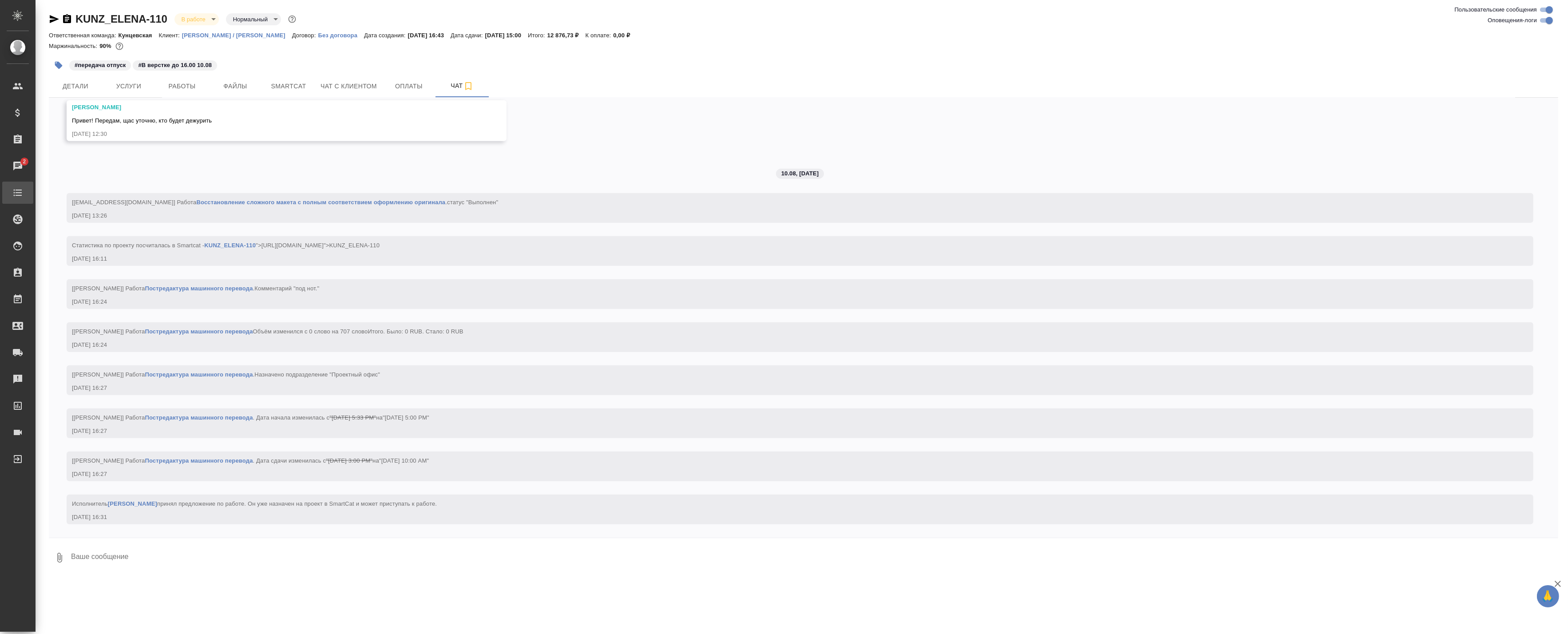
scroll to position [2132, 0]
click at [286, 89] on span "Smartcat" at bounding box center [289, 86] width 43 height 11
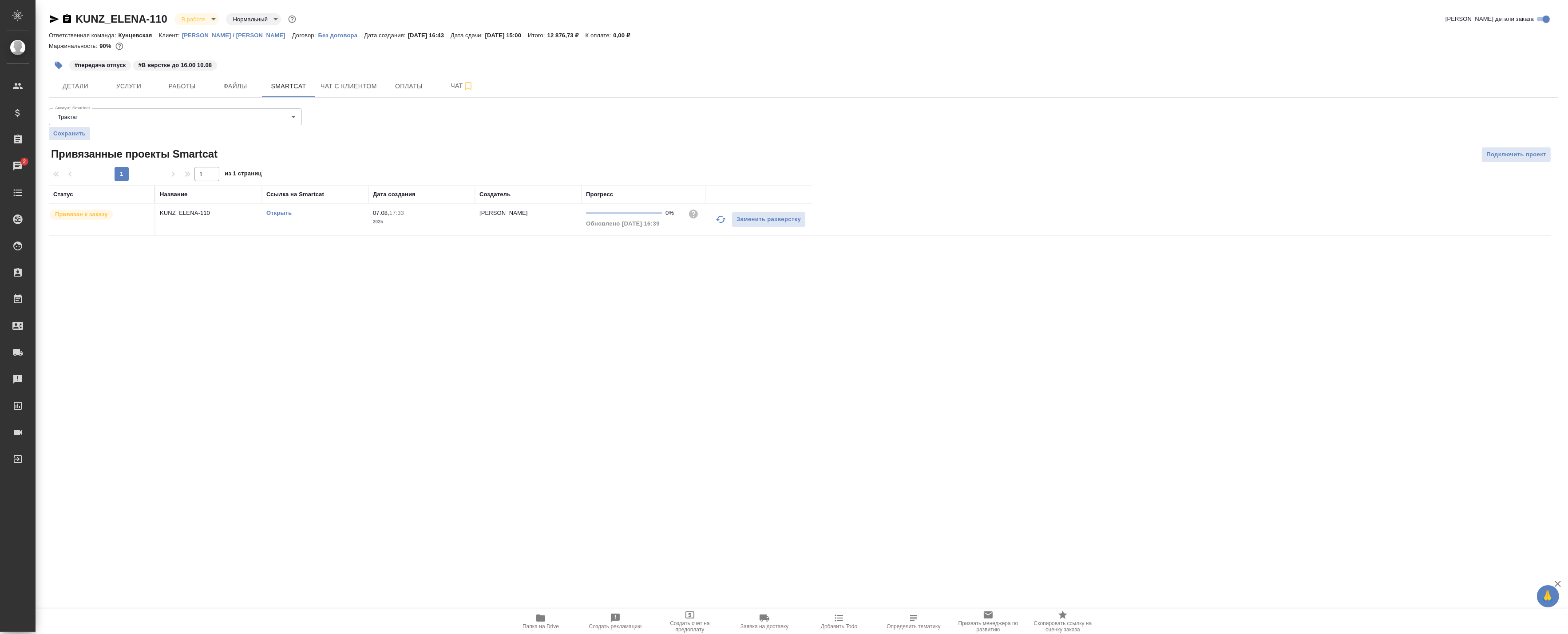
click at [281, 215] on link "Открыть" at bounding box center [279, 213] width 26 height 7
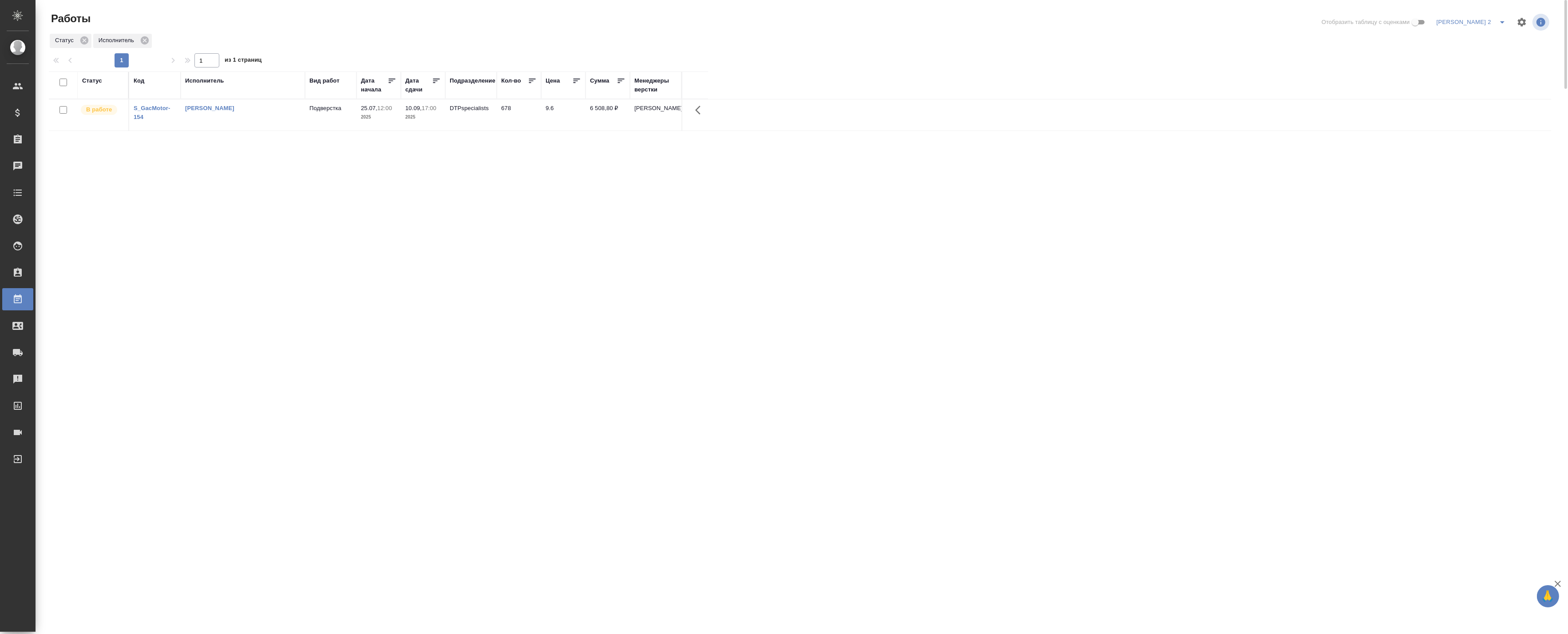
click at [262, 117] on td "Баданян Артак Мхитарович" at bounding box center [242, 115] width 124 height 31
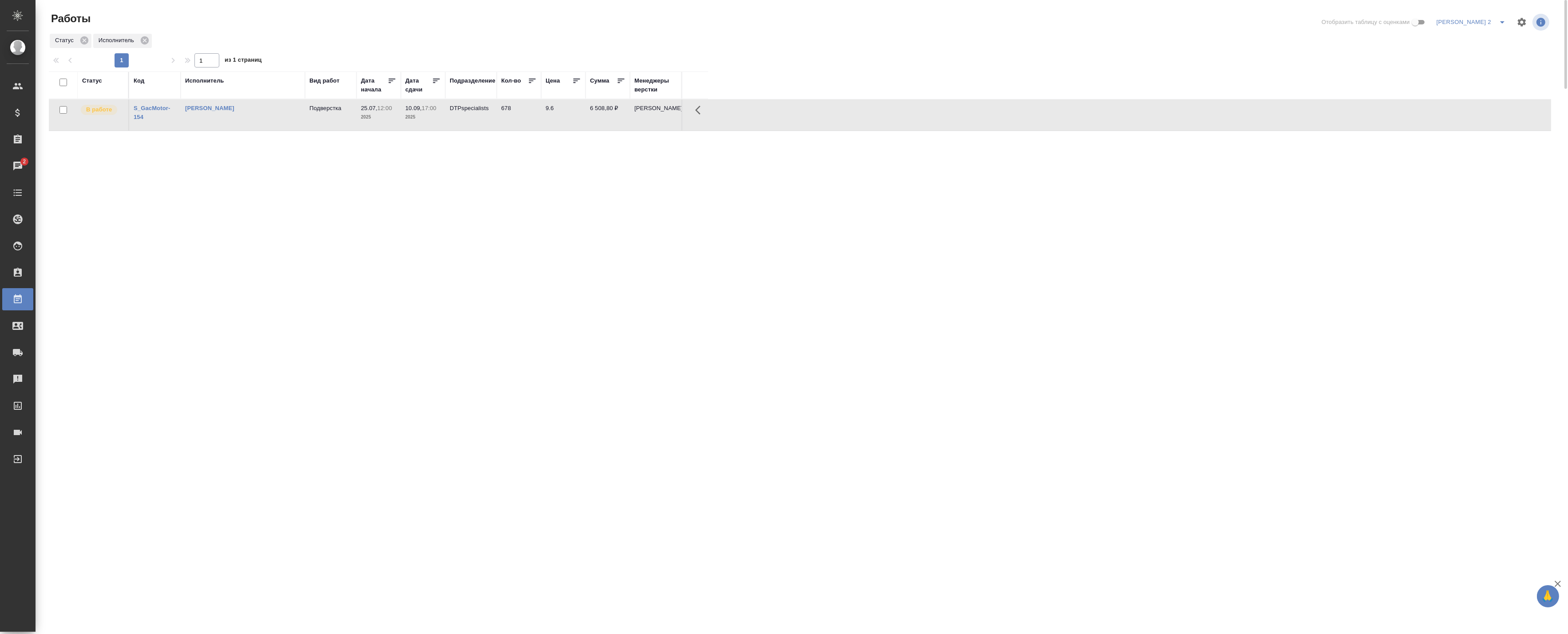
click at [215, 121] on td "[PERSON_NAME]" at bounding box center [242, 115] width 124 height 31
click at [215, 121] on td "Баданян Артак Мхитарович" at bounding box center [242, 115] width 124 height 31
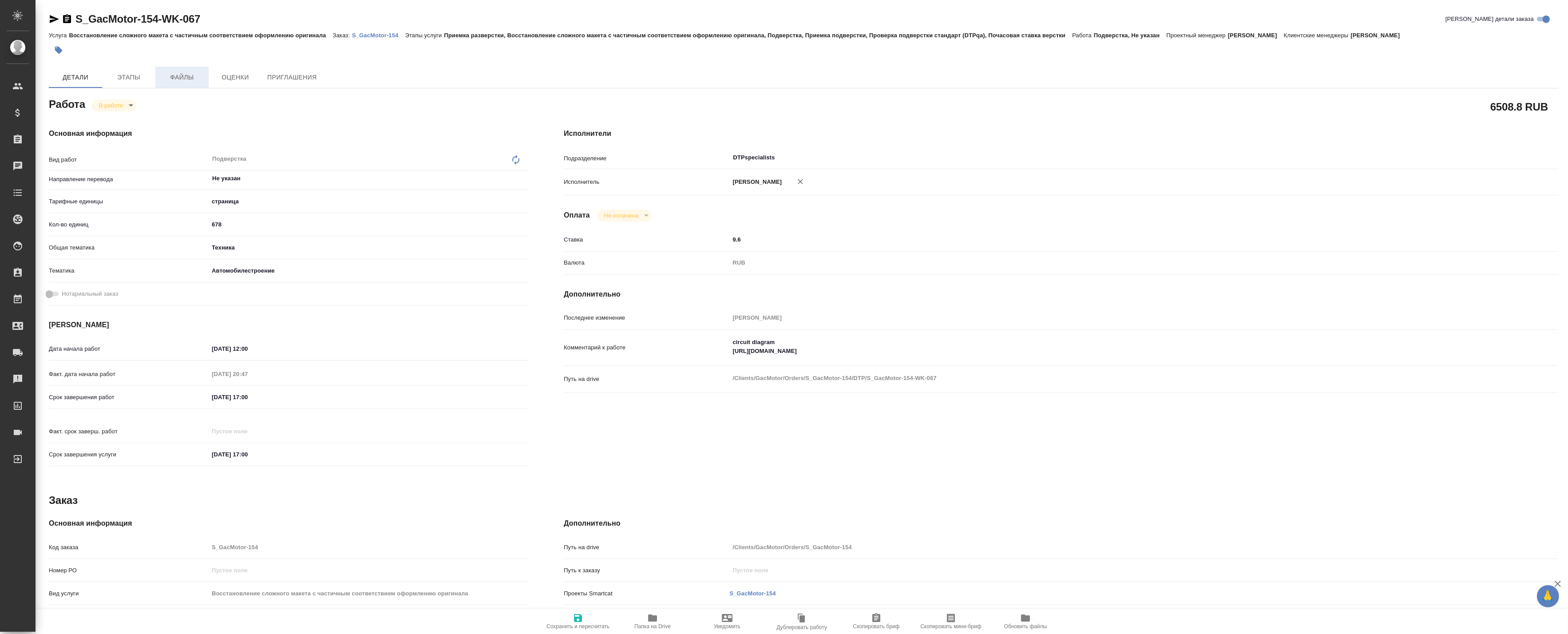
type textarea "x"
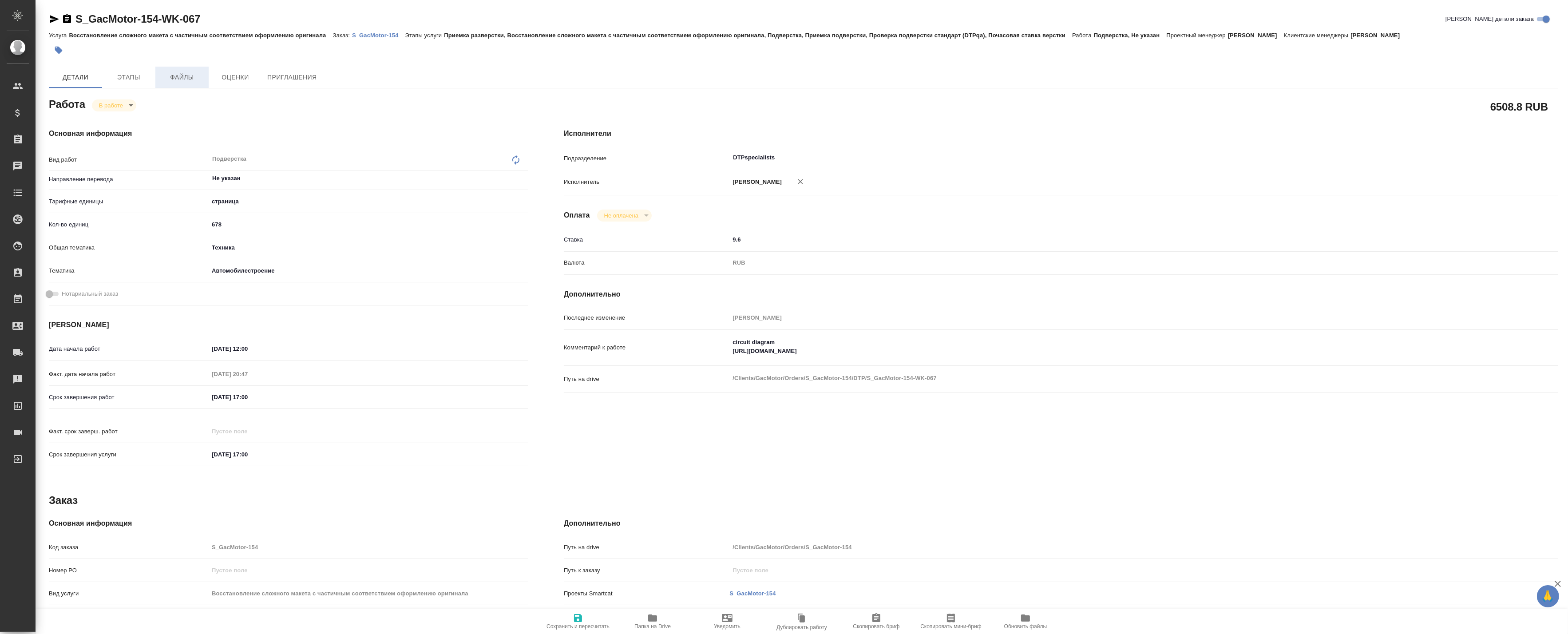
type textarea "x"
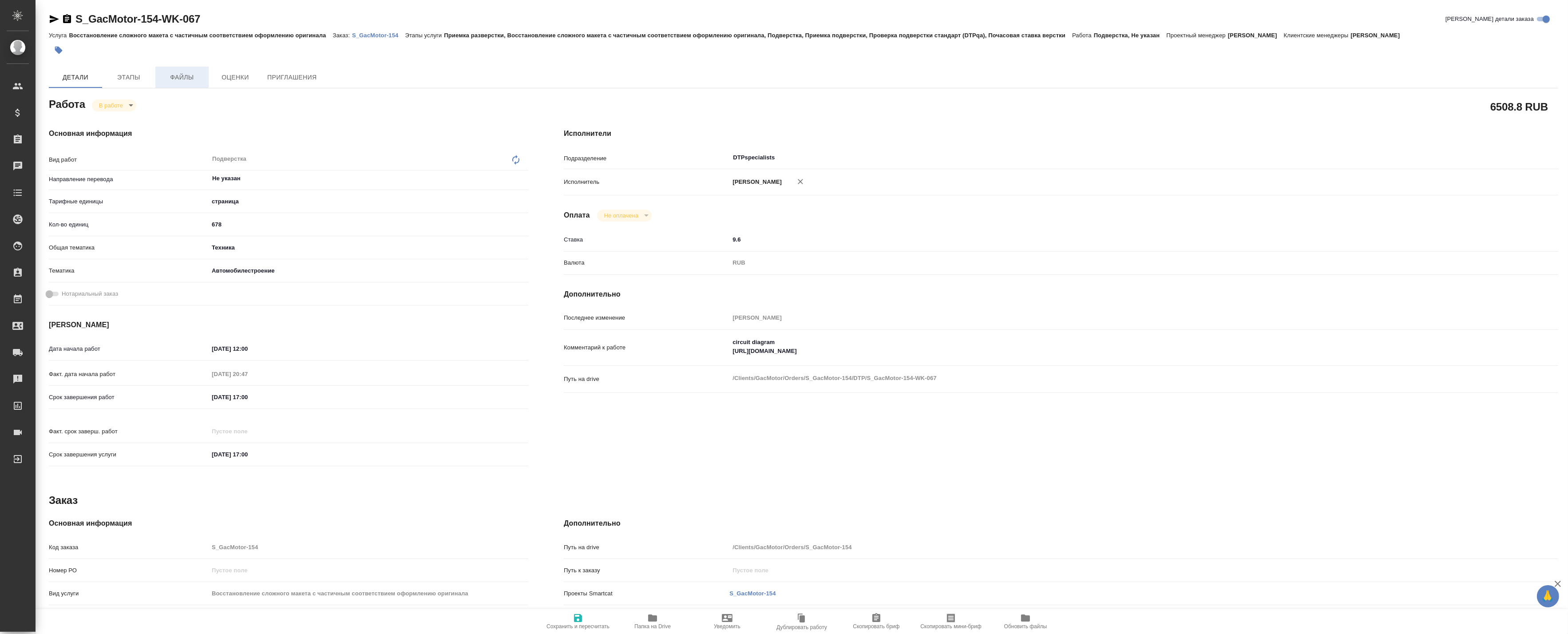
type textarea "x"
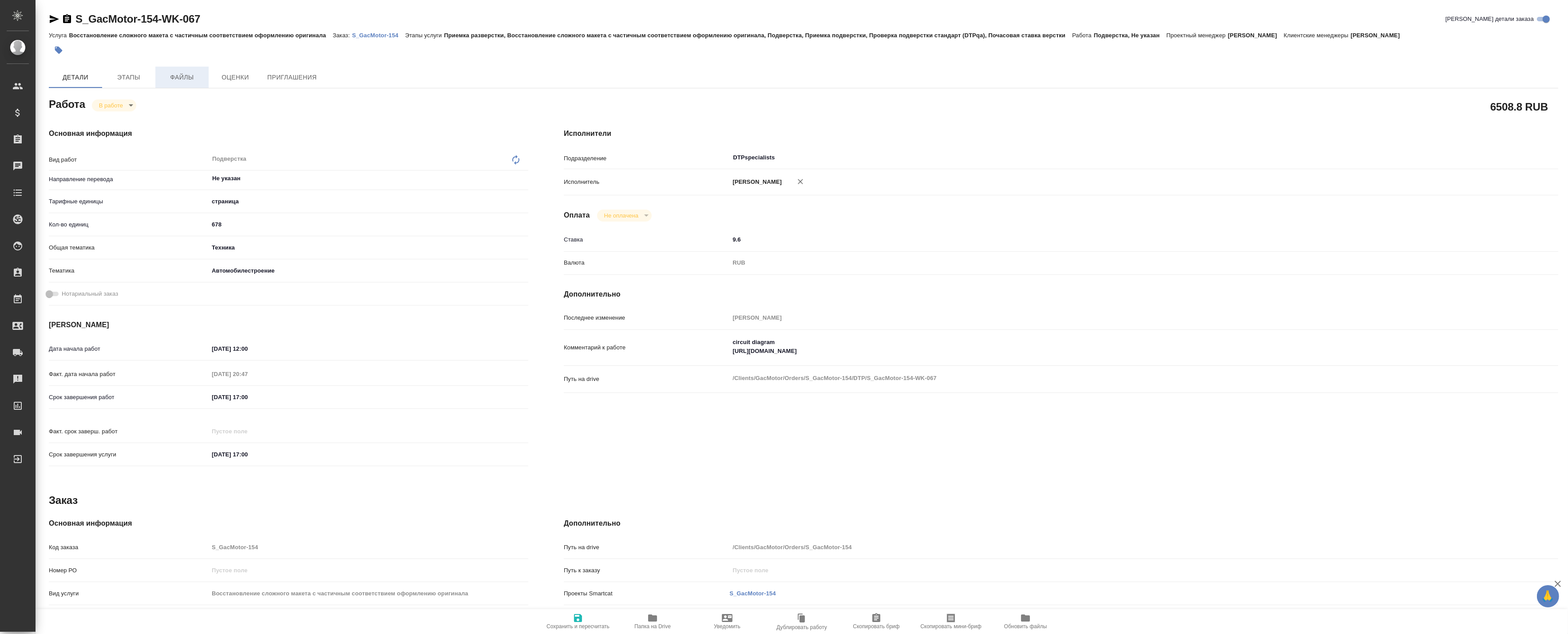
type textarea "x"
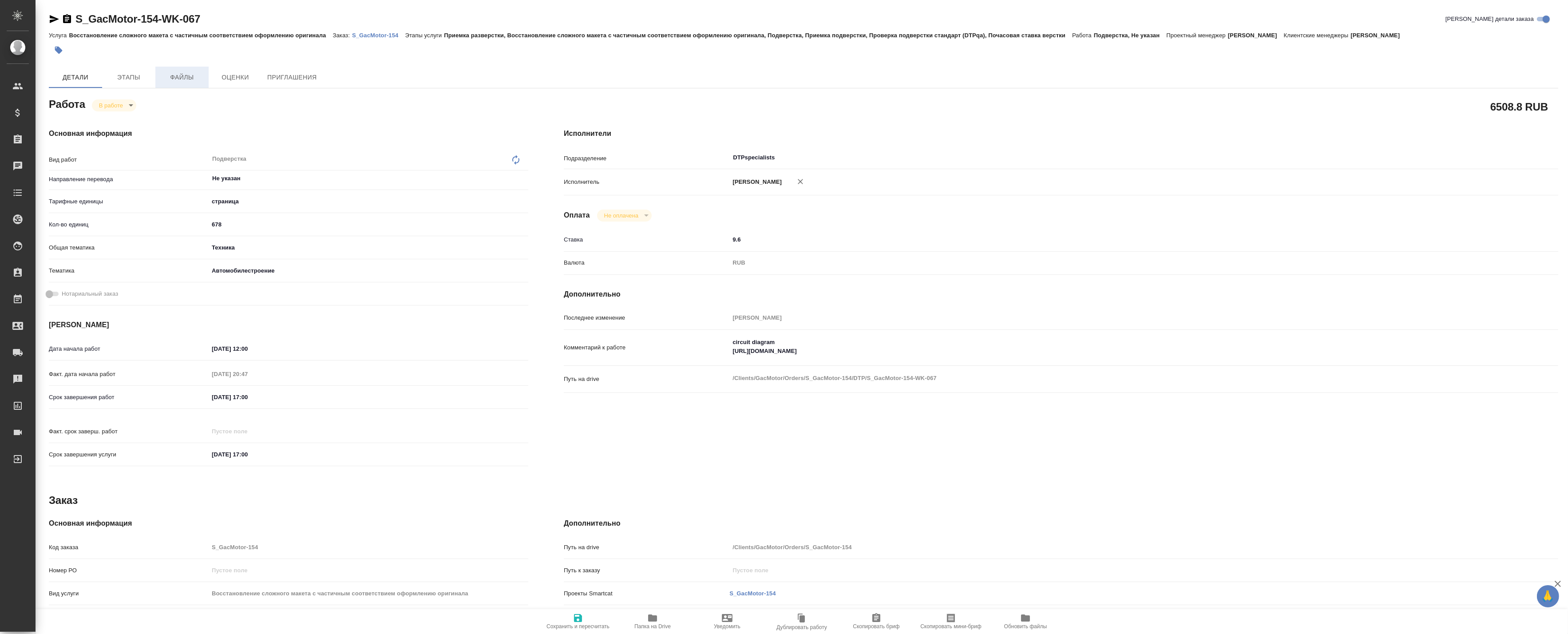
type textarea "x"
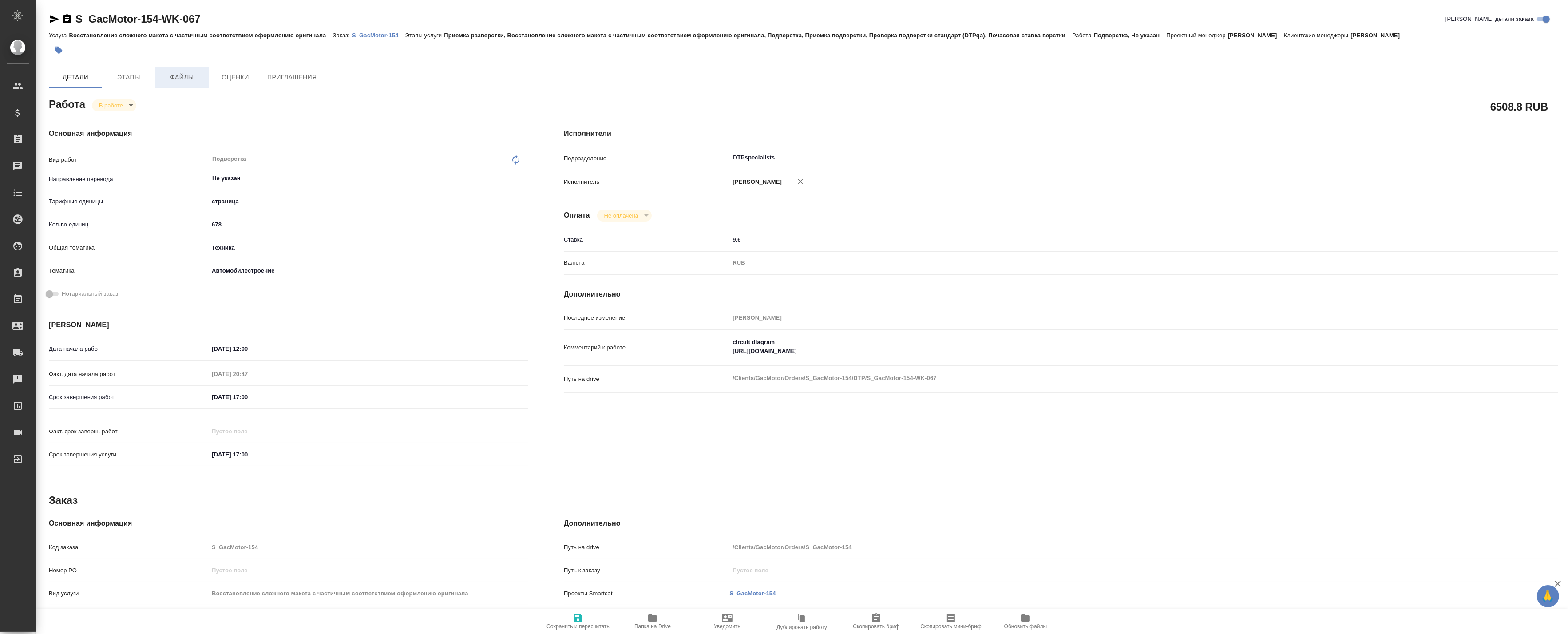
type textarea "x"
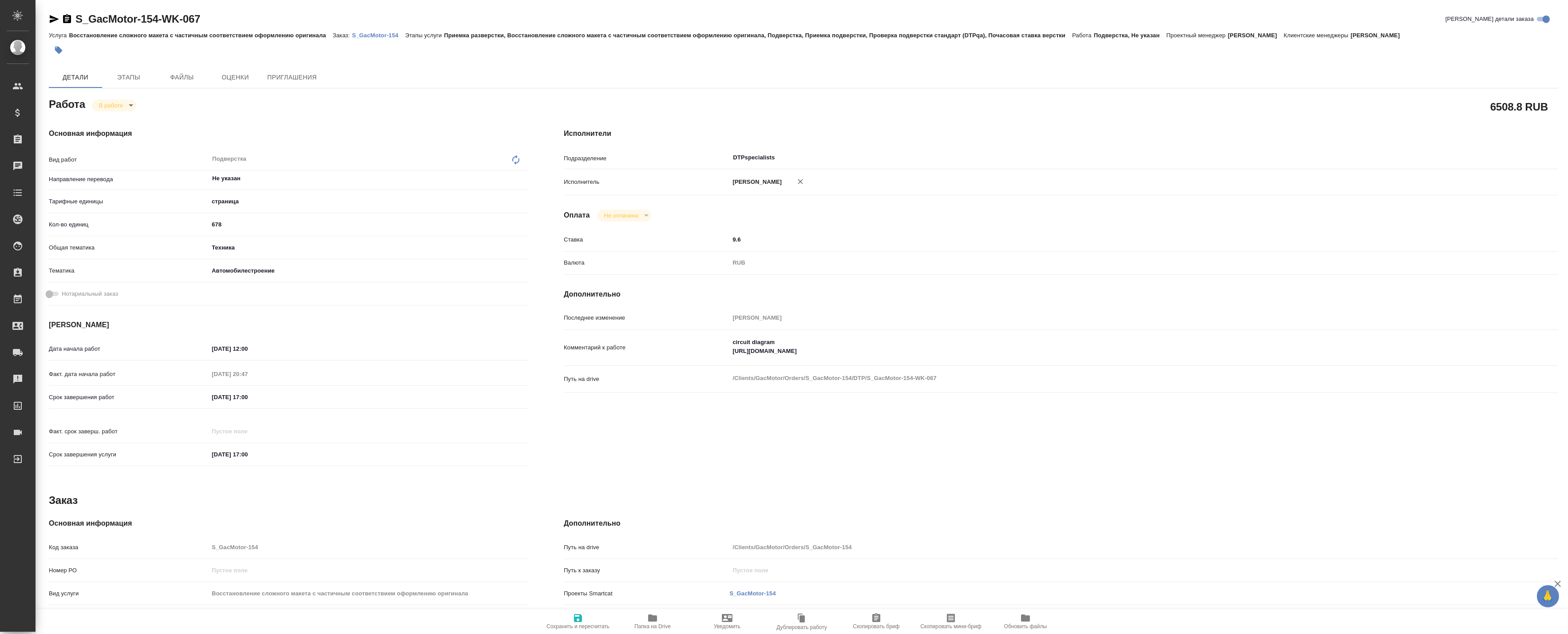
click at [355, 34] on p "S_GacMotor-154" at bounding box center [379, 35] width 53 height 7
type textarea "x"
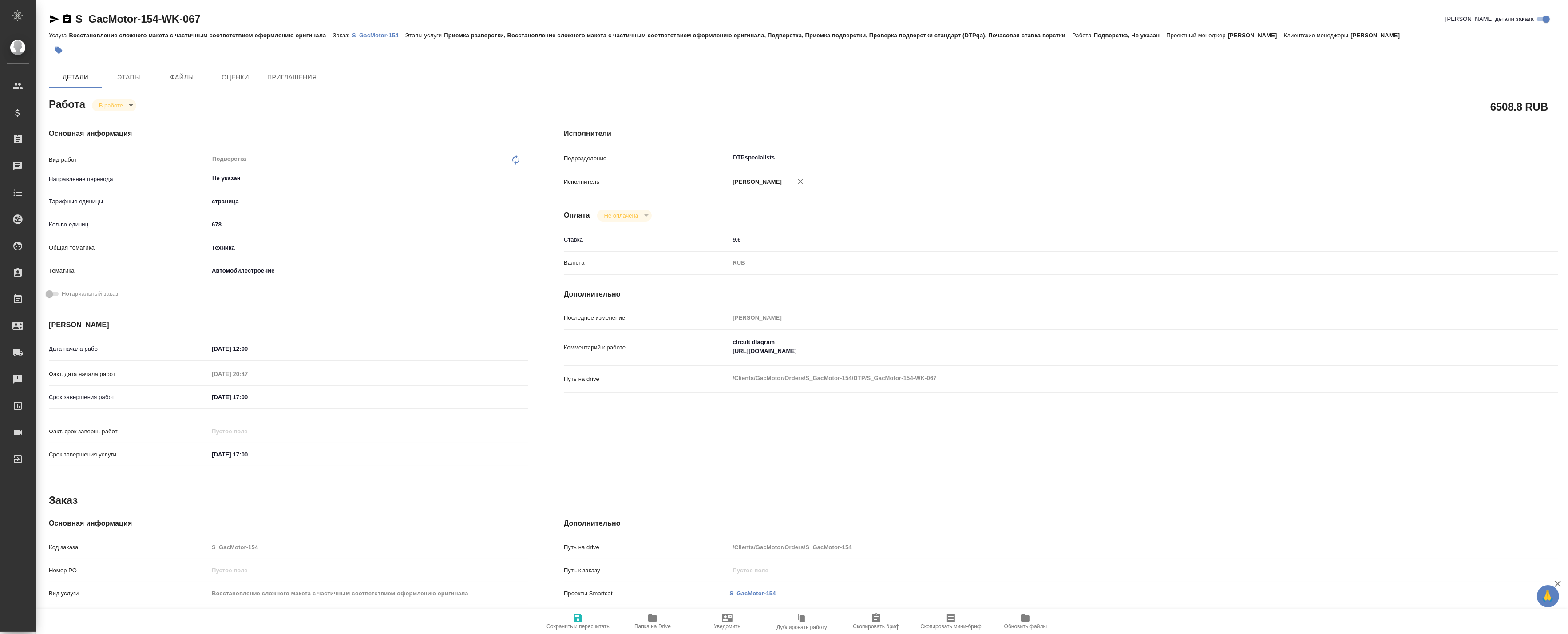
type textarea "x"
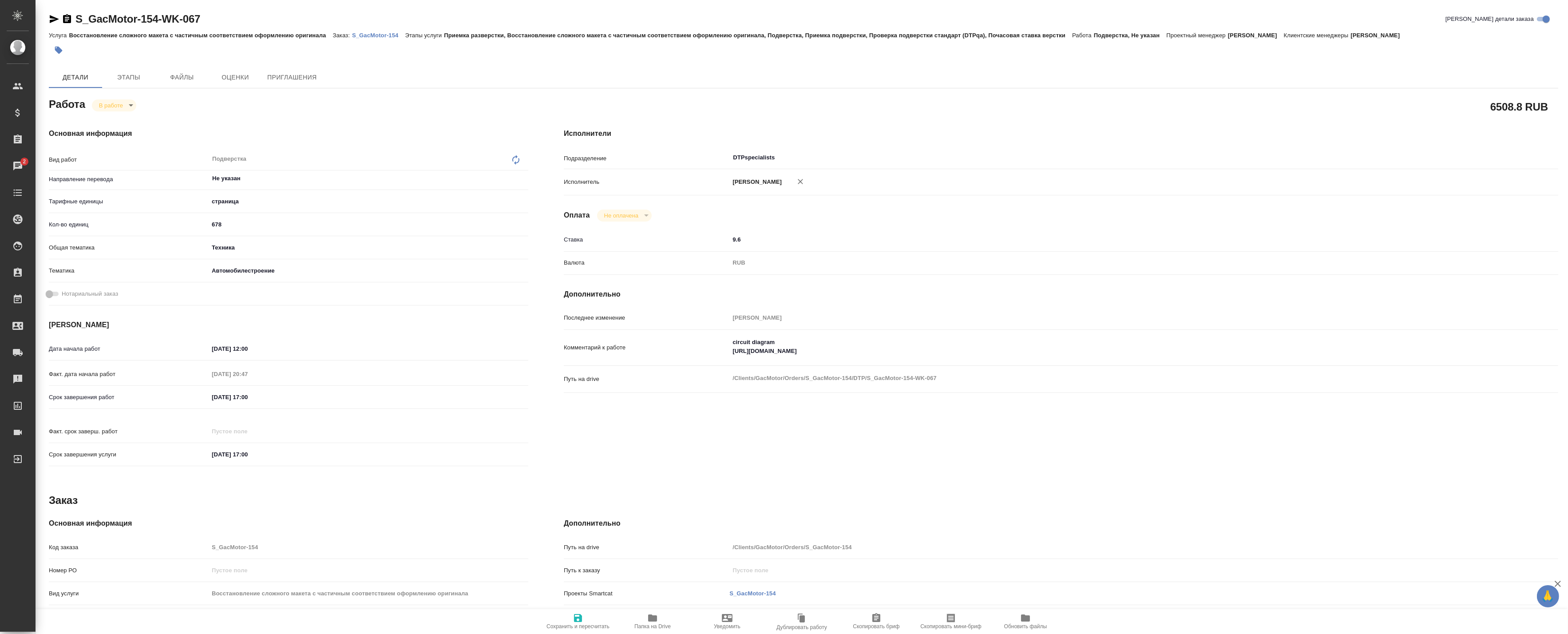
type textarea "x"
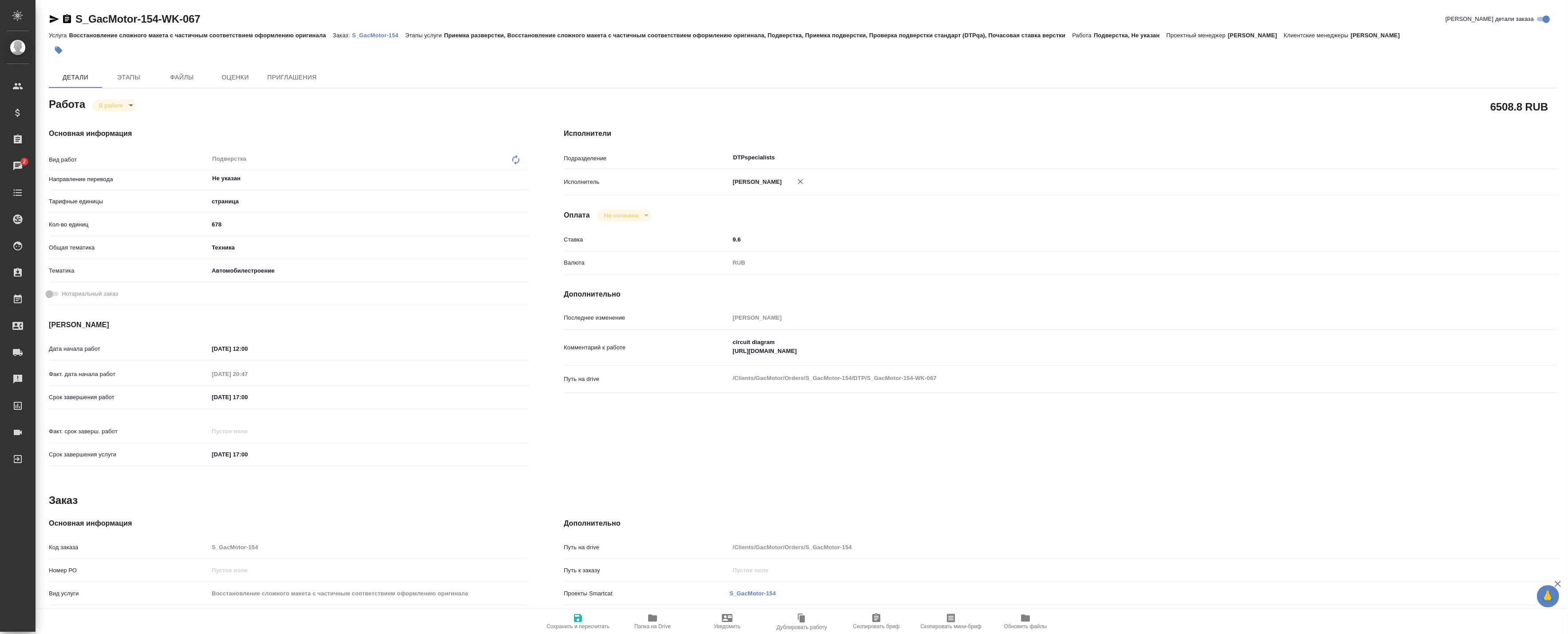
type textarea "x"
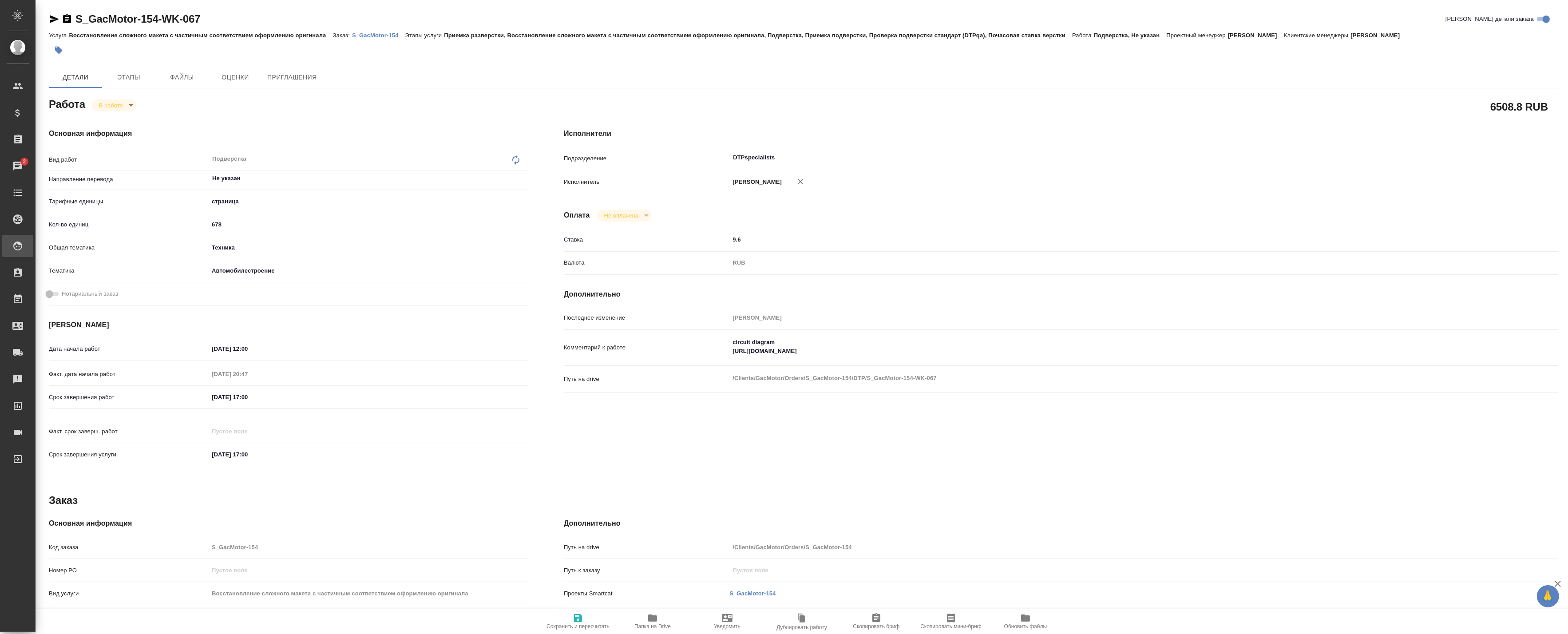
type textarea "x"
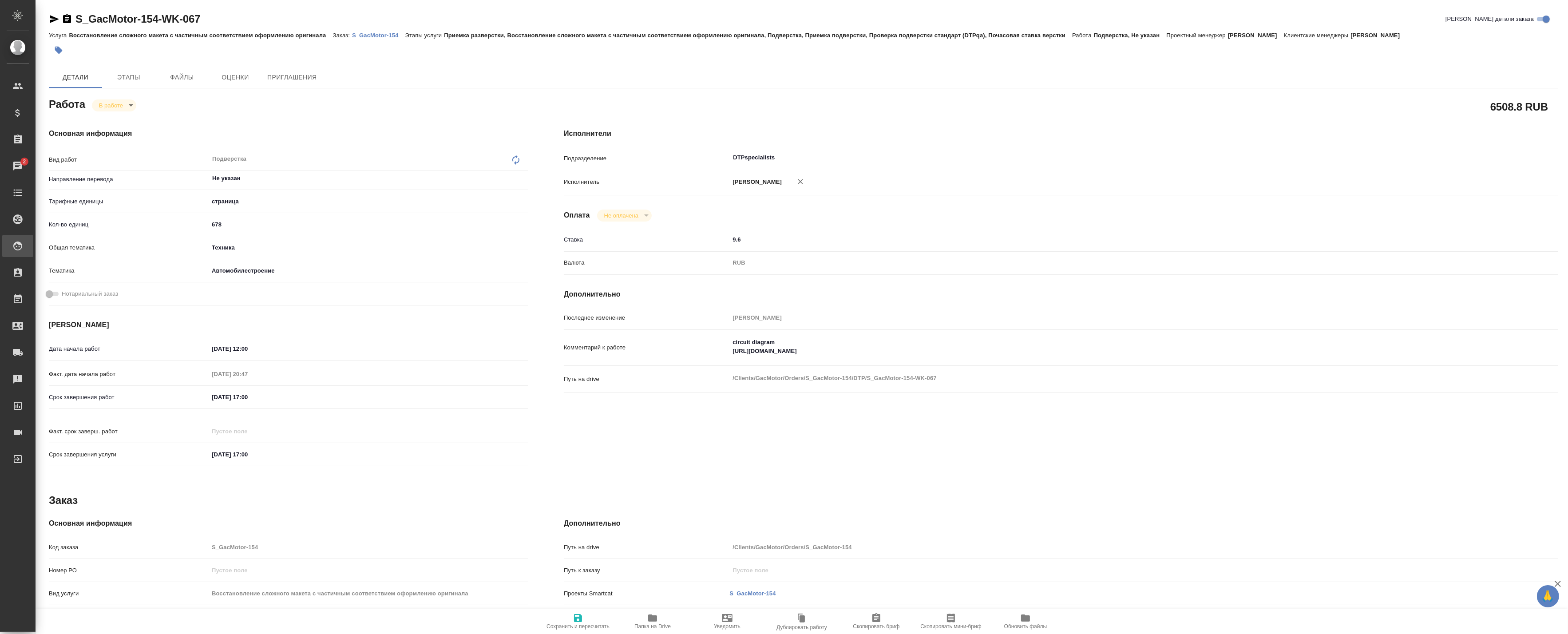
type textarea "x"
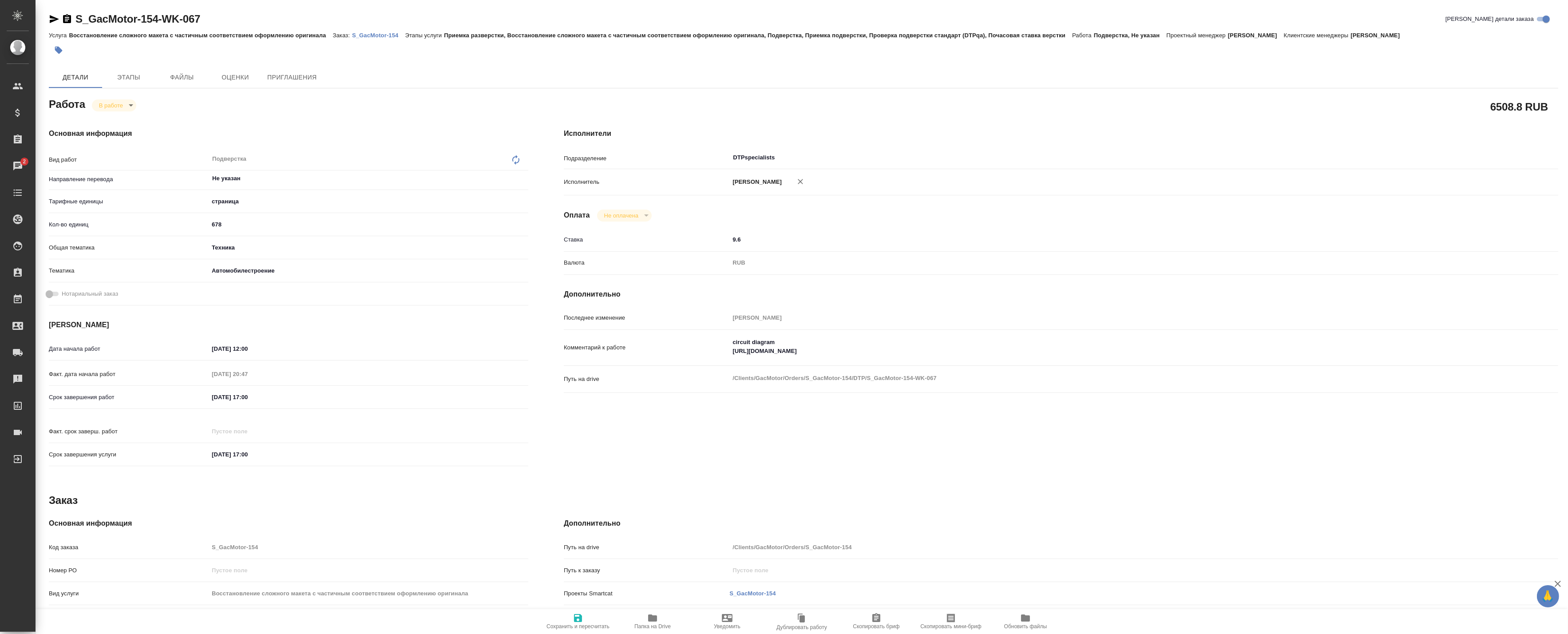
type textarea "x"
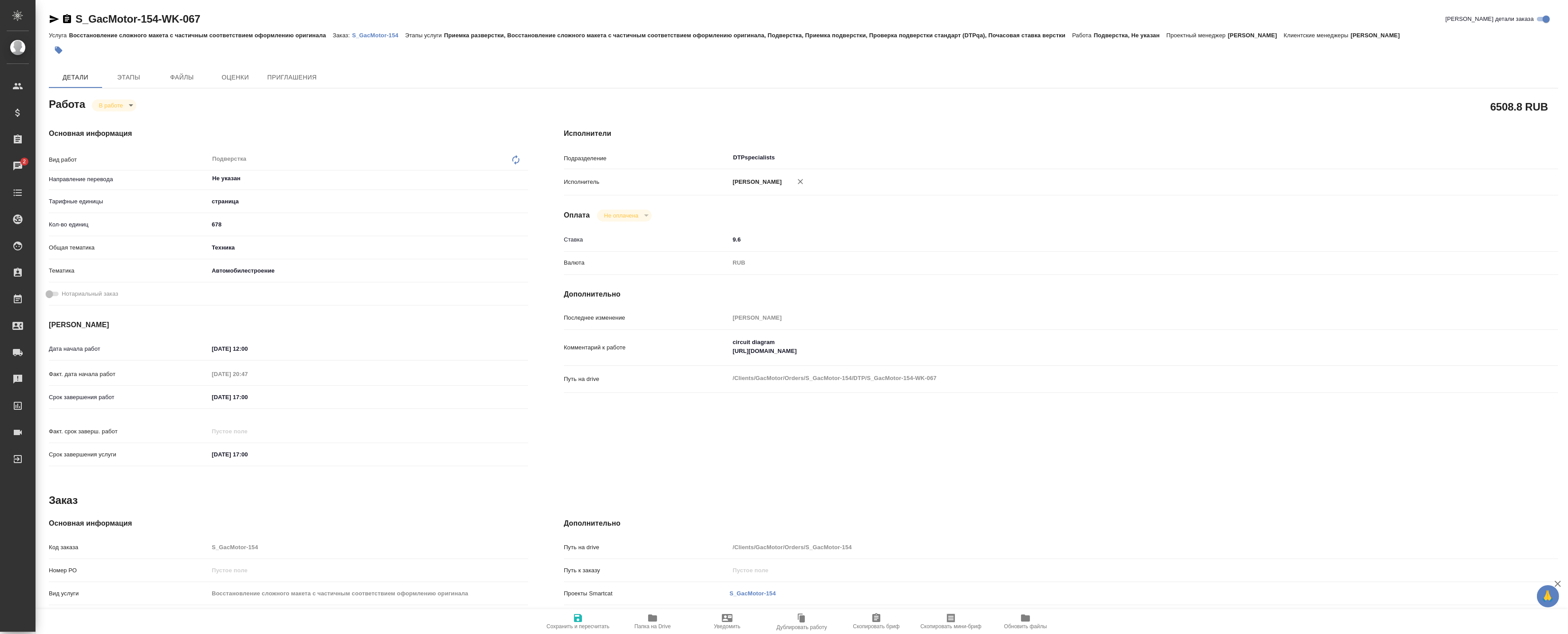
type textarea "x"
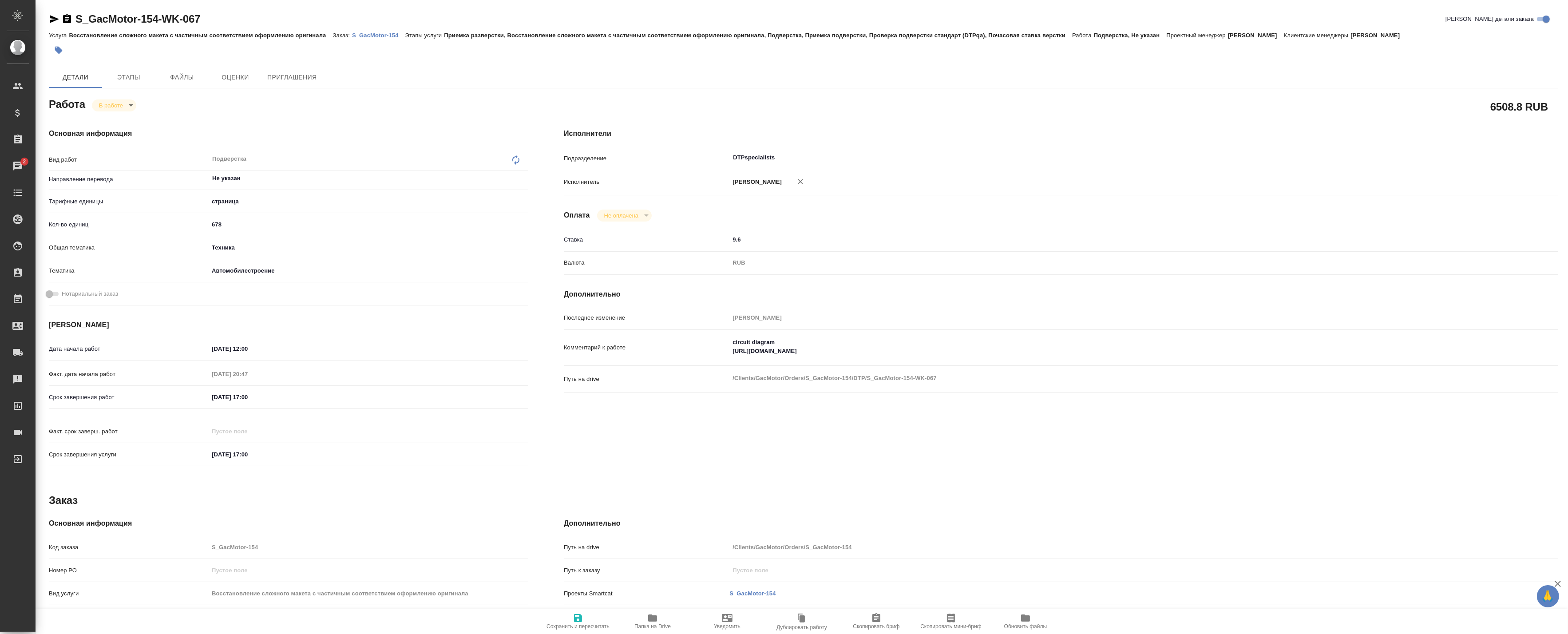
type textarea "x"
click at [379, 34] on p "S_GacMotor-154" at bounding box center [379, 35] width 53 height 7
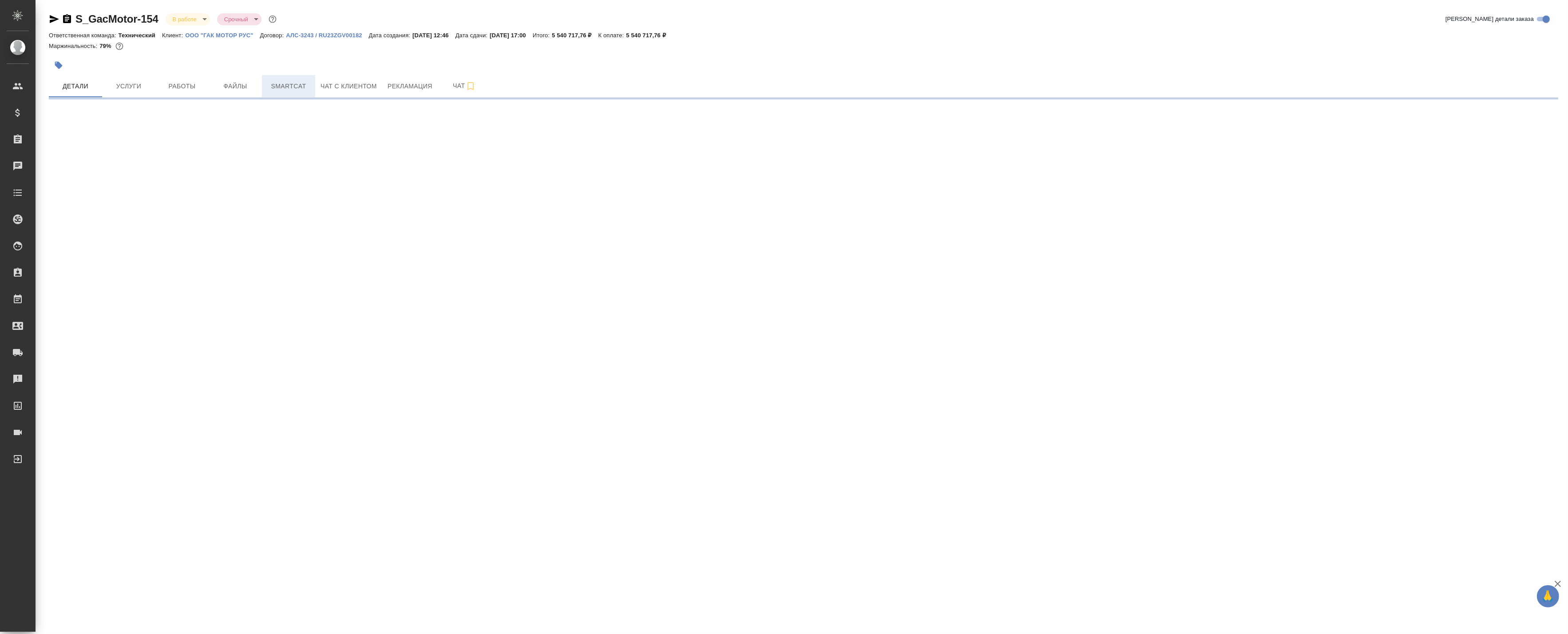
select select "RU"
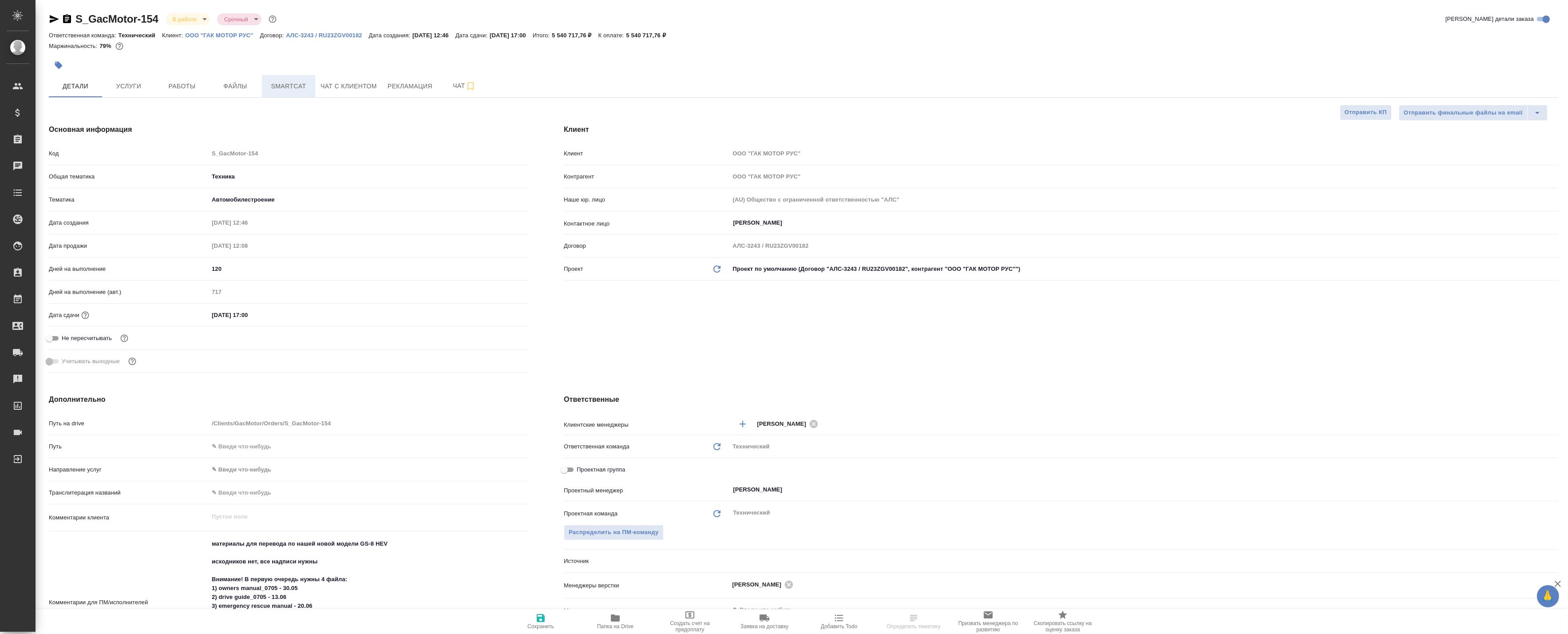
type textarea "x"
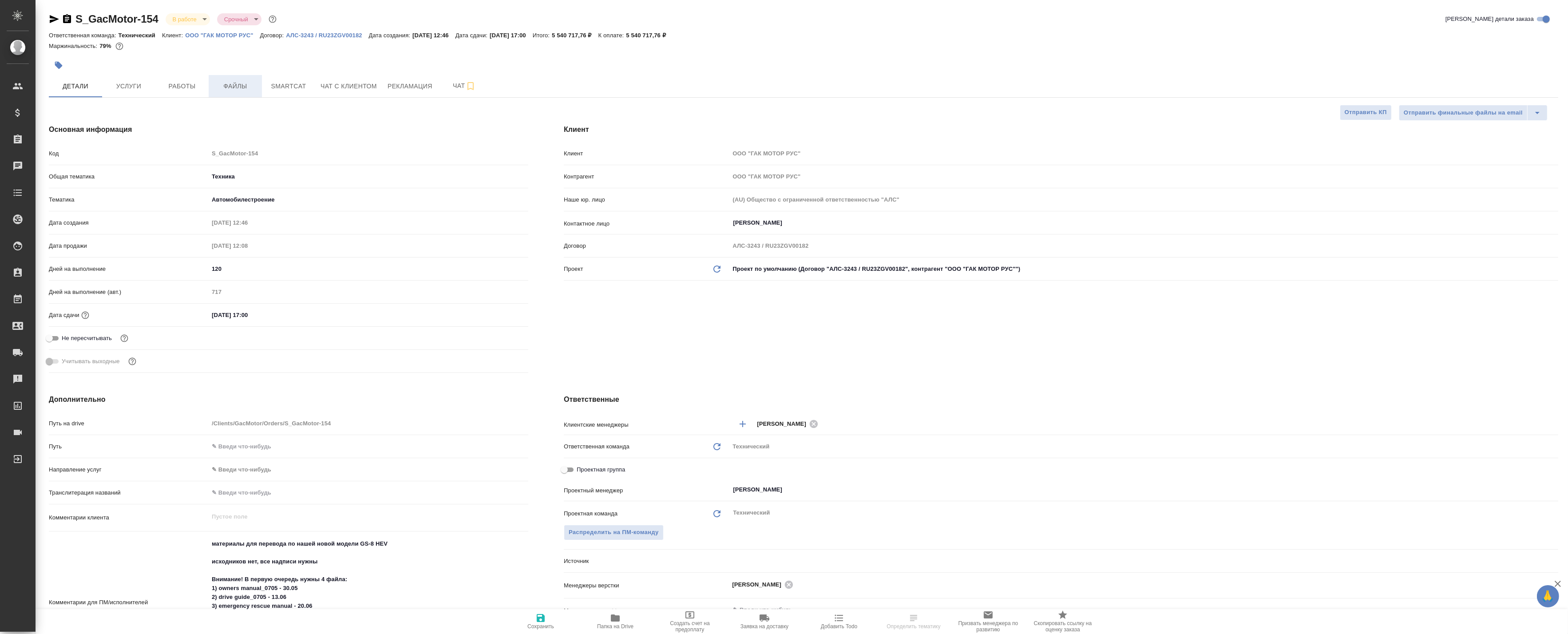
type textarea "x"
click at [180, 81] on span "Работы" at bounding box center [182, 86] width 43 height 11
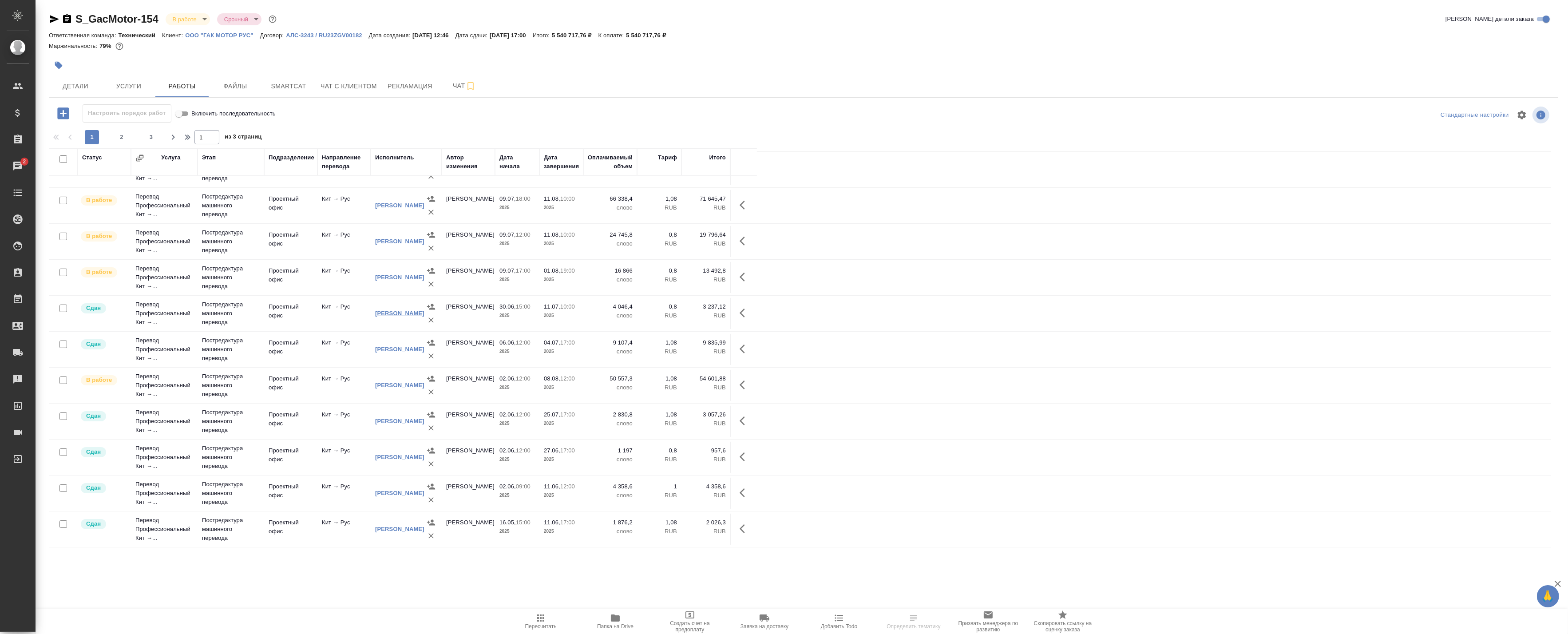
scroll to position [529, 0]
click at [121, 135] on span "2" at bounding box center [122, 137] width 15 height 9
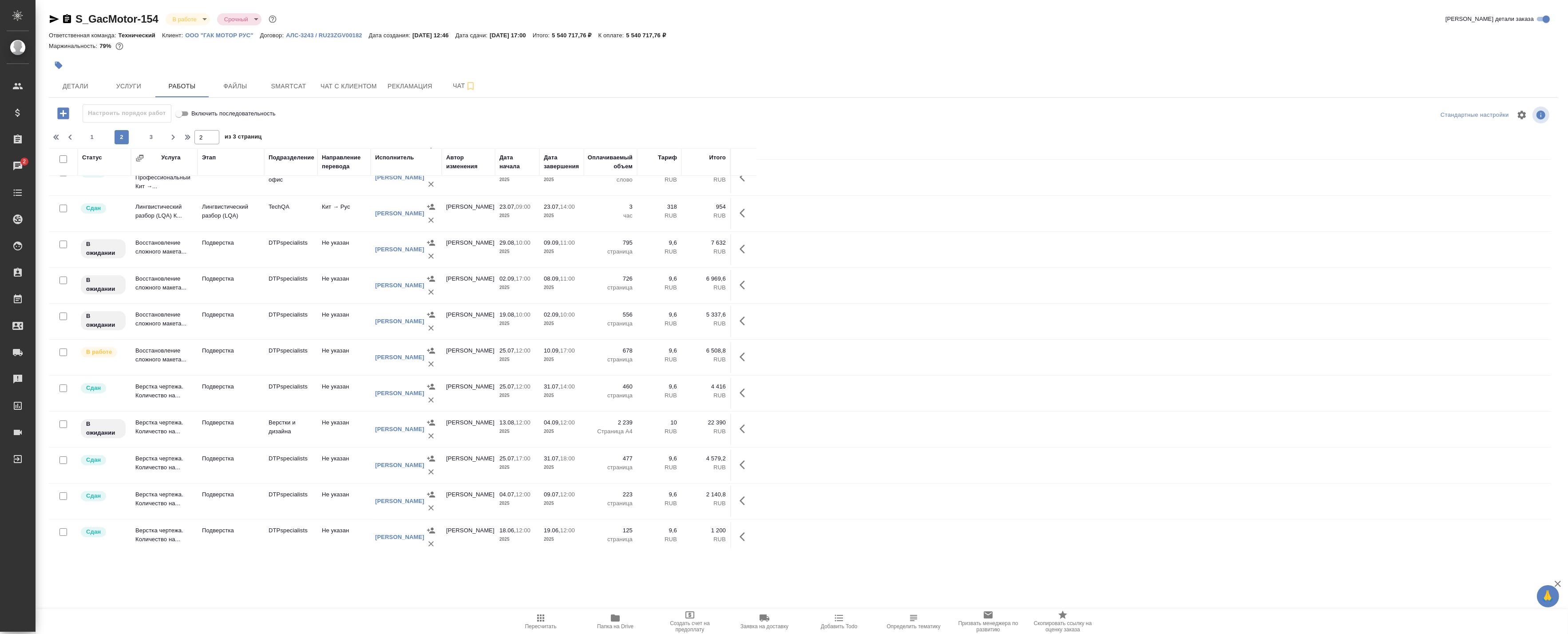
scroll to position [480, 0]
click at [154, 138] on span "3" at bounding box center [152, 137] width 15 height 9
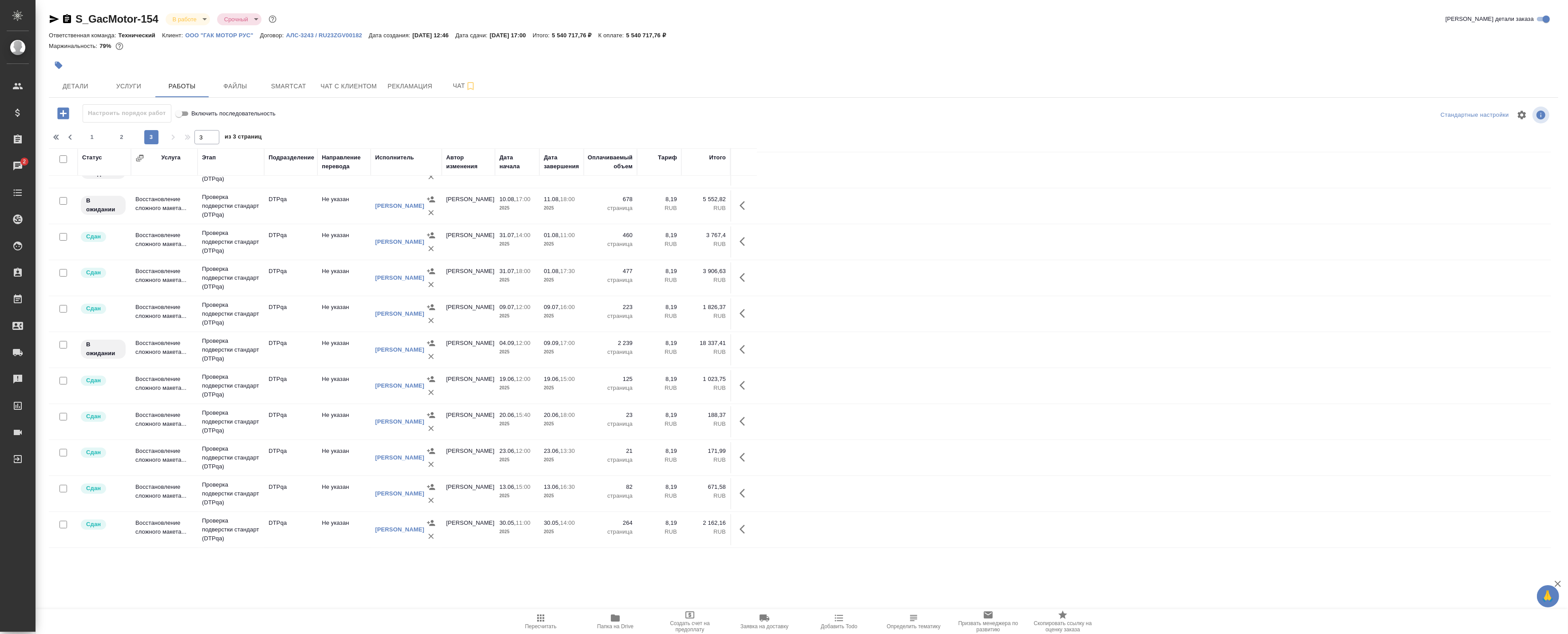
scroll to position [205, 0]
click at [129, 140] on div "1 2 3" at bounding box center [122, 137] width 89 height 15
click at [123, 136] on span "2" at bounding box center [122, 137] width 15 height 9
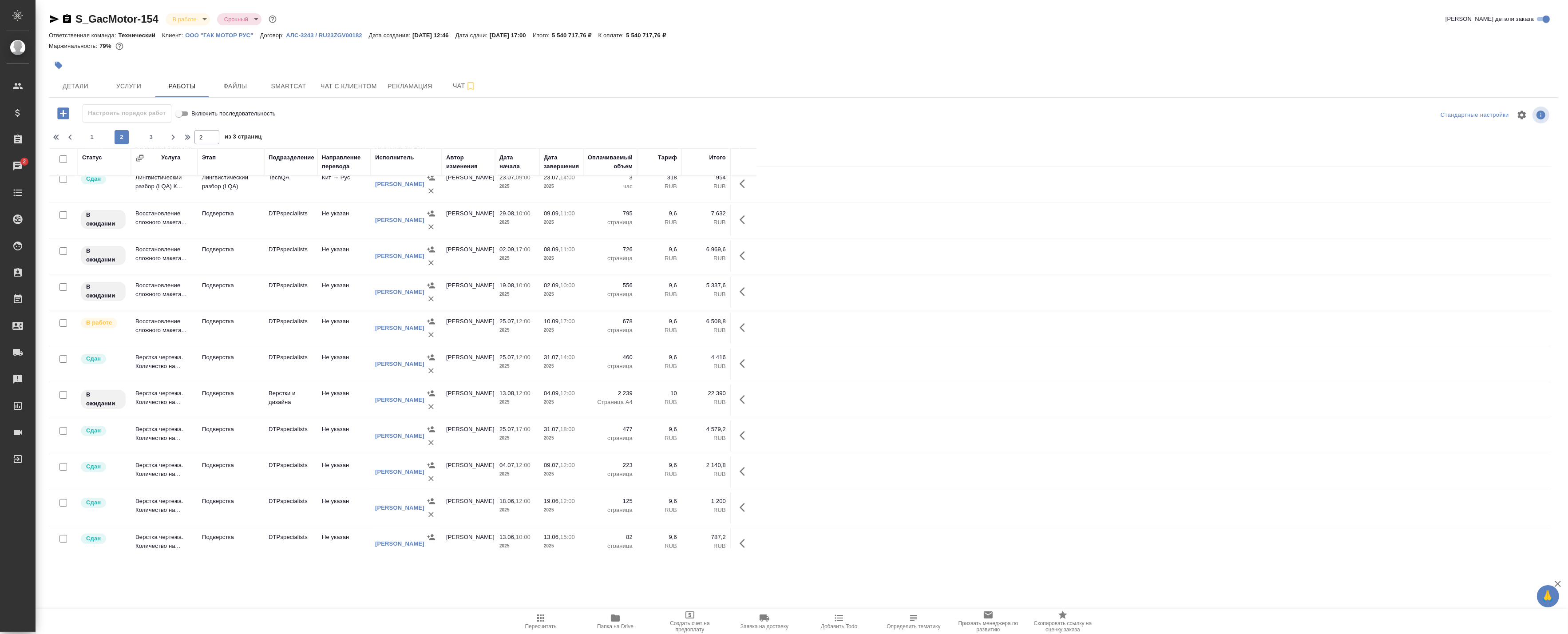
scroll to position [529, 0]
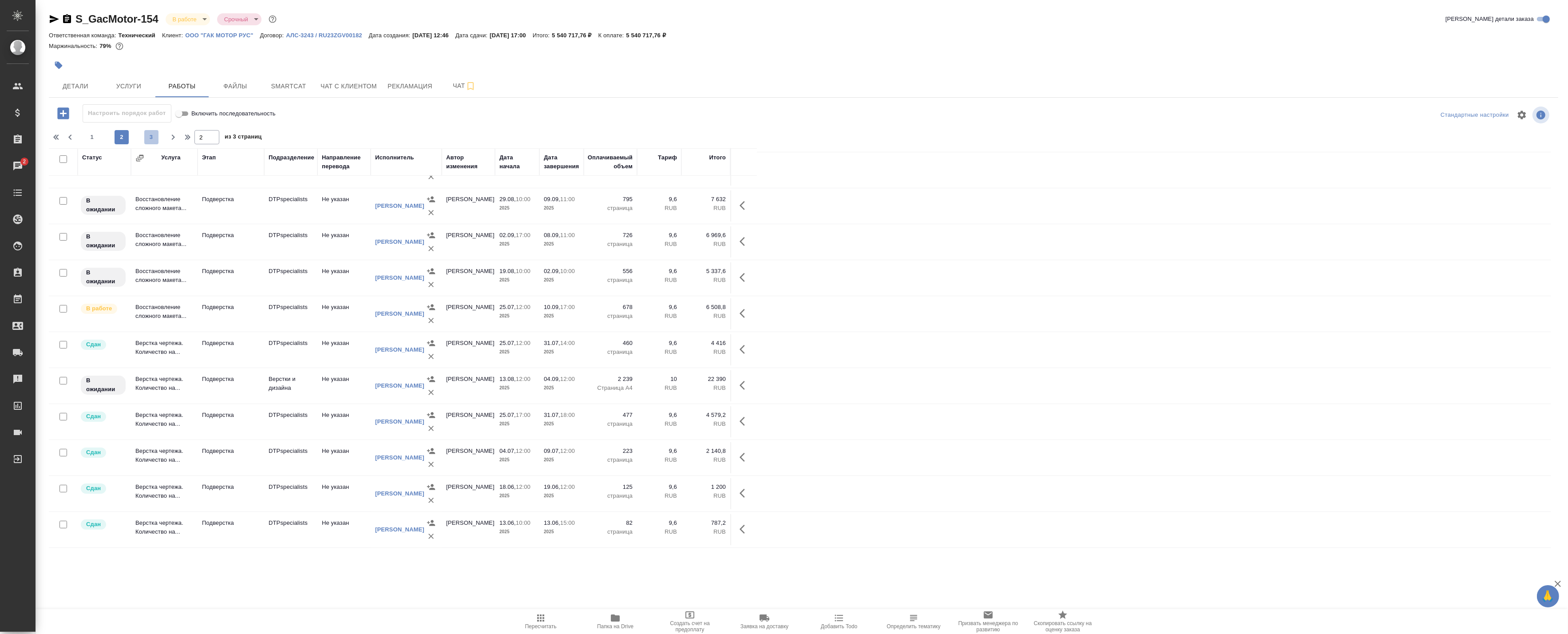
click at [150, 136] on span "3" at bounding box center [152, 137] width 15 height 9
type input "3"
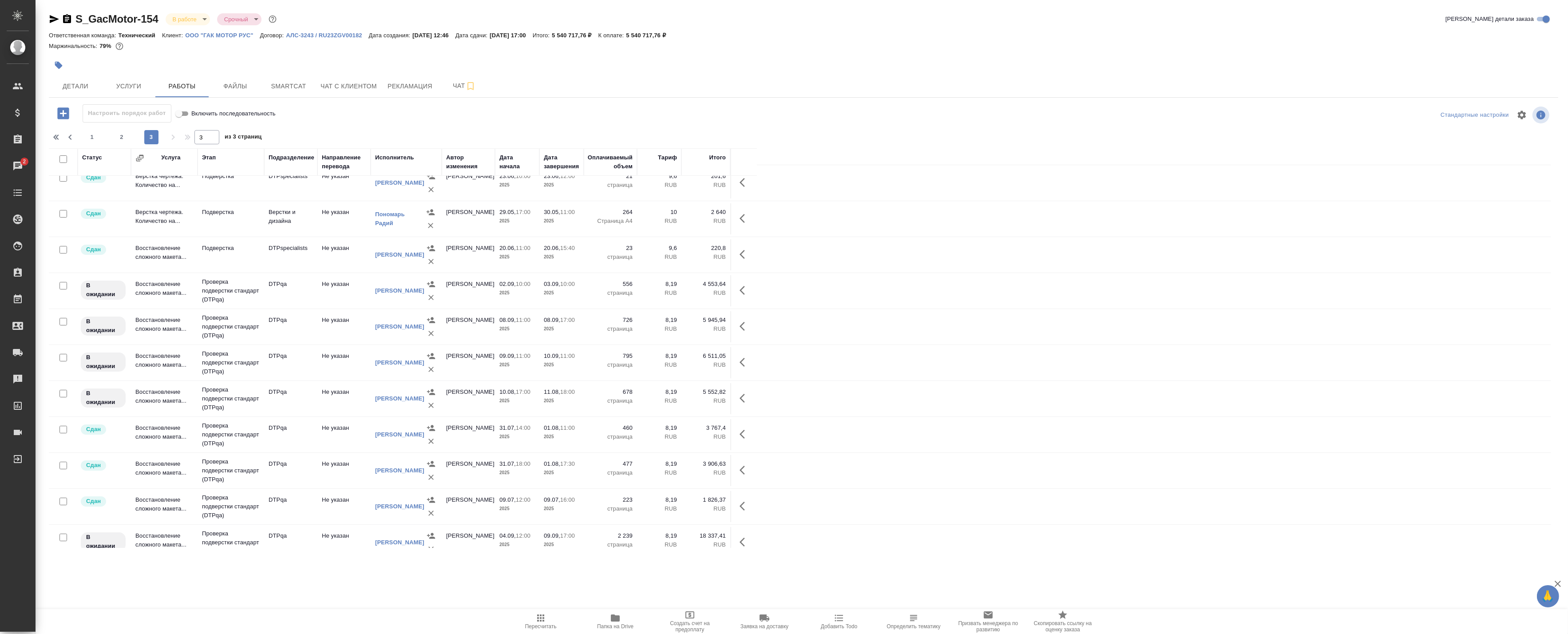
scroll to position [7, 0]
click at [398, 404] on div "Исмагилова Диана" at bounding box center [400, 403] width 50 height 9
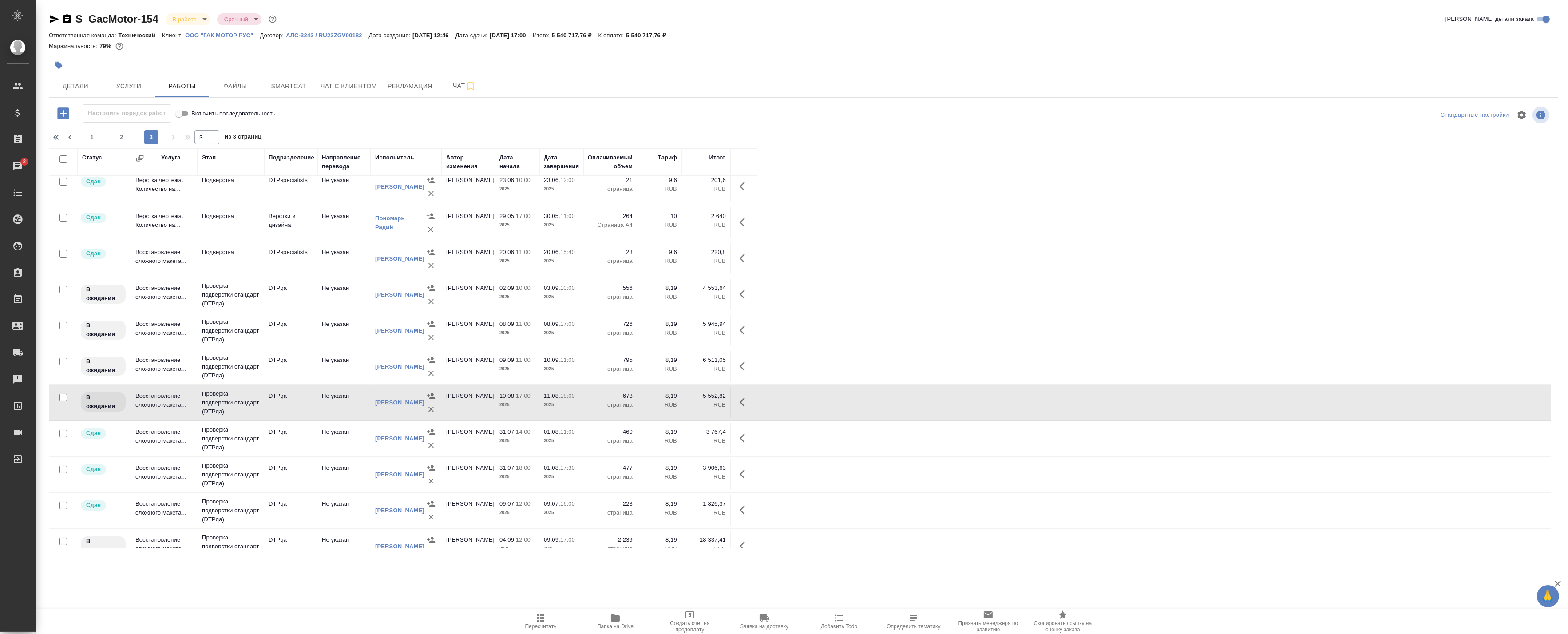
click at [400, 401] on link "Исмагилова Диана" at bounding box center [400, 403] width 50 height 7
click at [258, 403] on p "Проверка подверстки стандарт (DTPqa)" at bounding box center [230, 403] width 57 height 27
click at [453, 83] on span "Чат" at bounding box center [464, 86] width 43 height 11
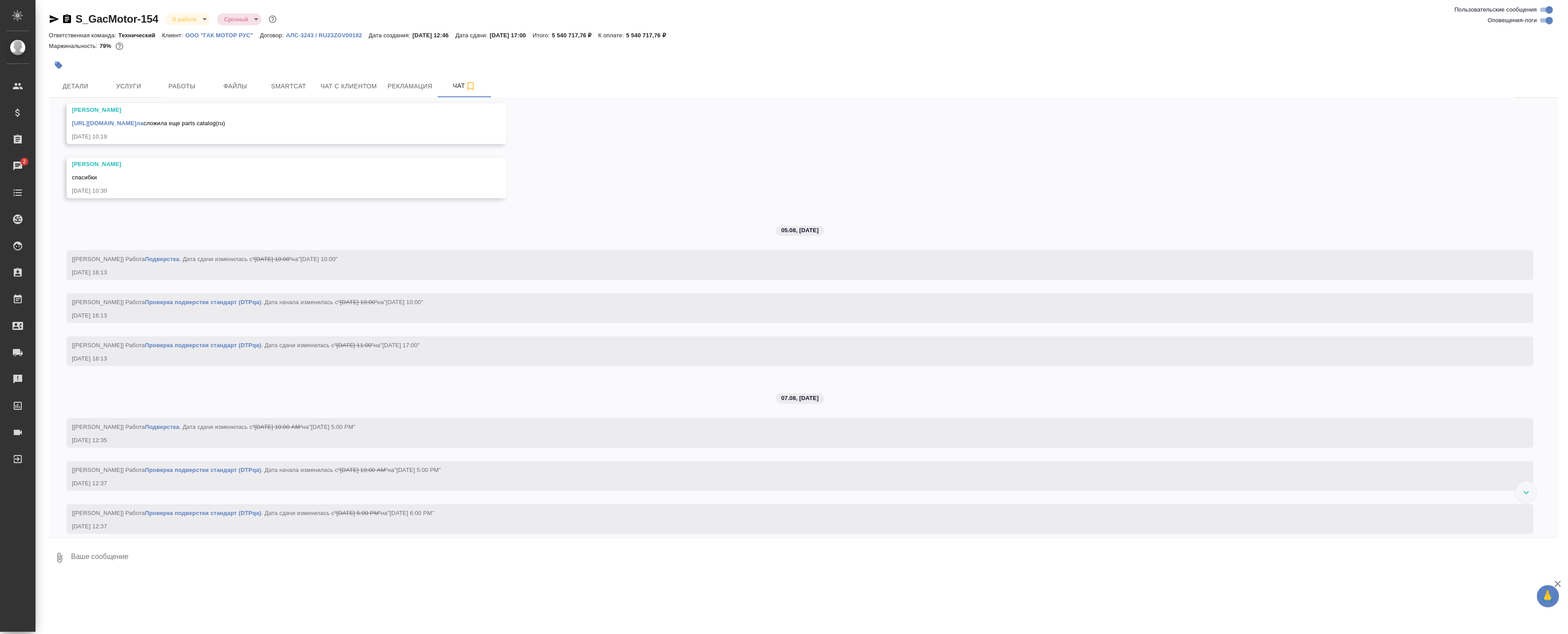
scroll to position [53445, 0]
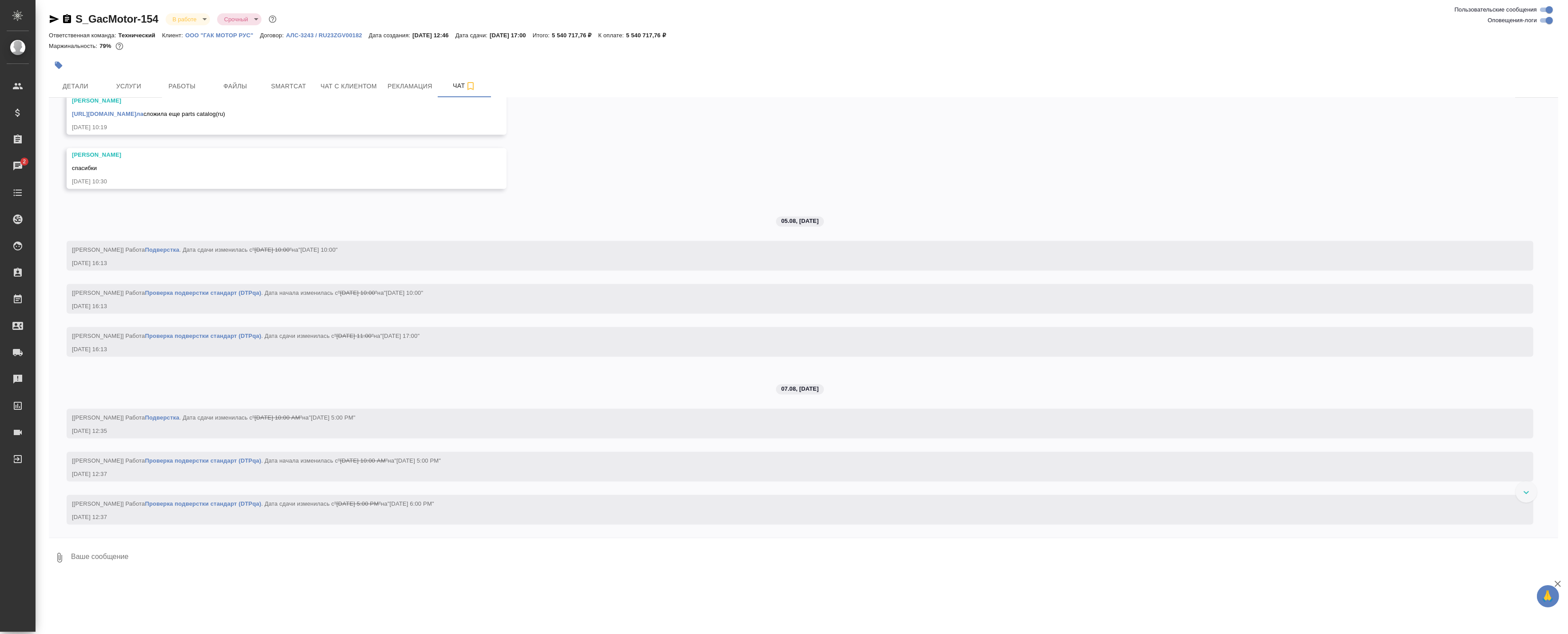
click at [1554, 21] on input "Оповещения-логи" at bounding box center [1549, 21] width 32 height 10
click at [1551, 21] on input "Оповещения-логи" at bounding box center [1549, 21] width 32 height 10
click at [1550, 20] on input "Оповещения-логи" at bounding box center [1549, 21] width 32 height 10
checkbox input "false"
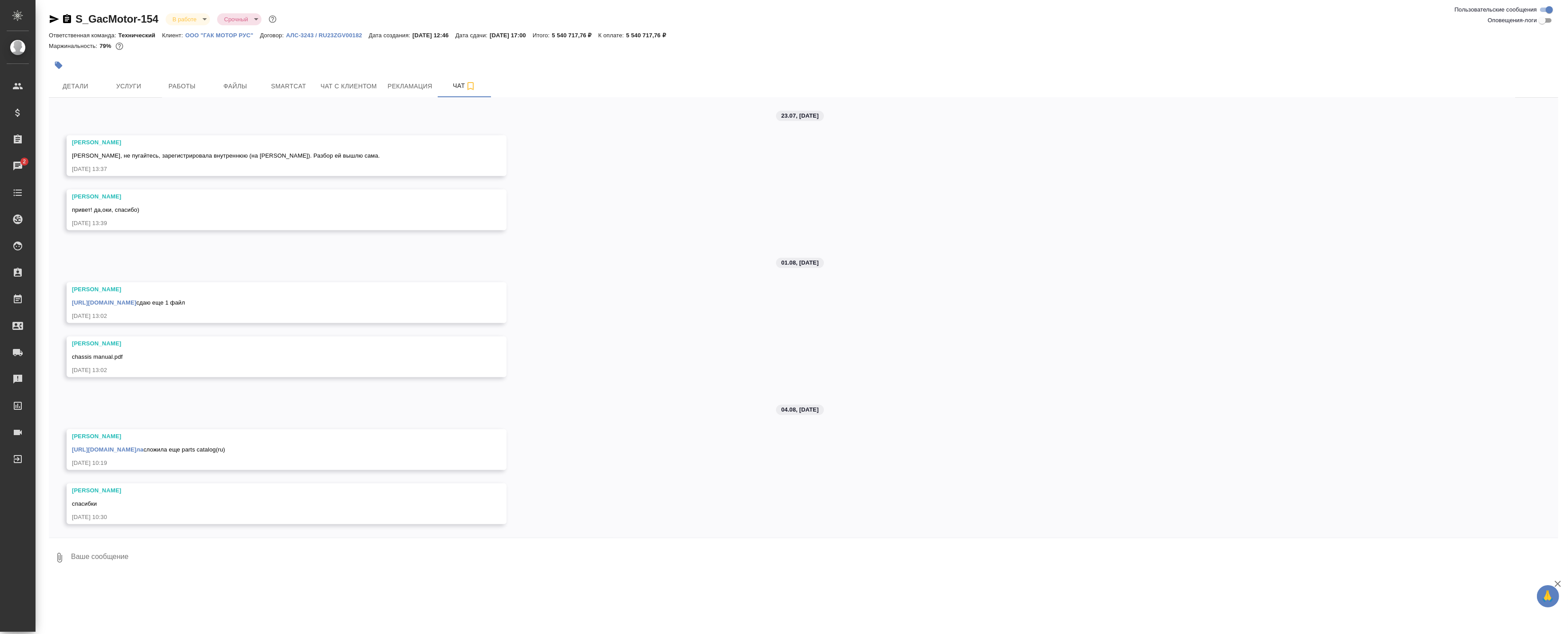
scroll to position [10215, 0]
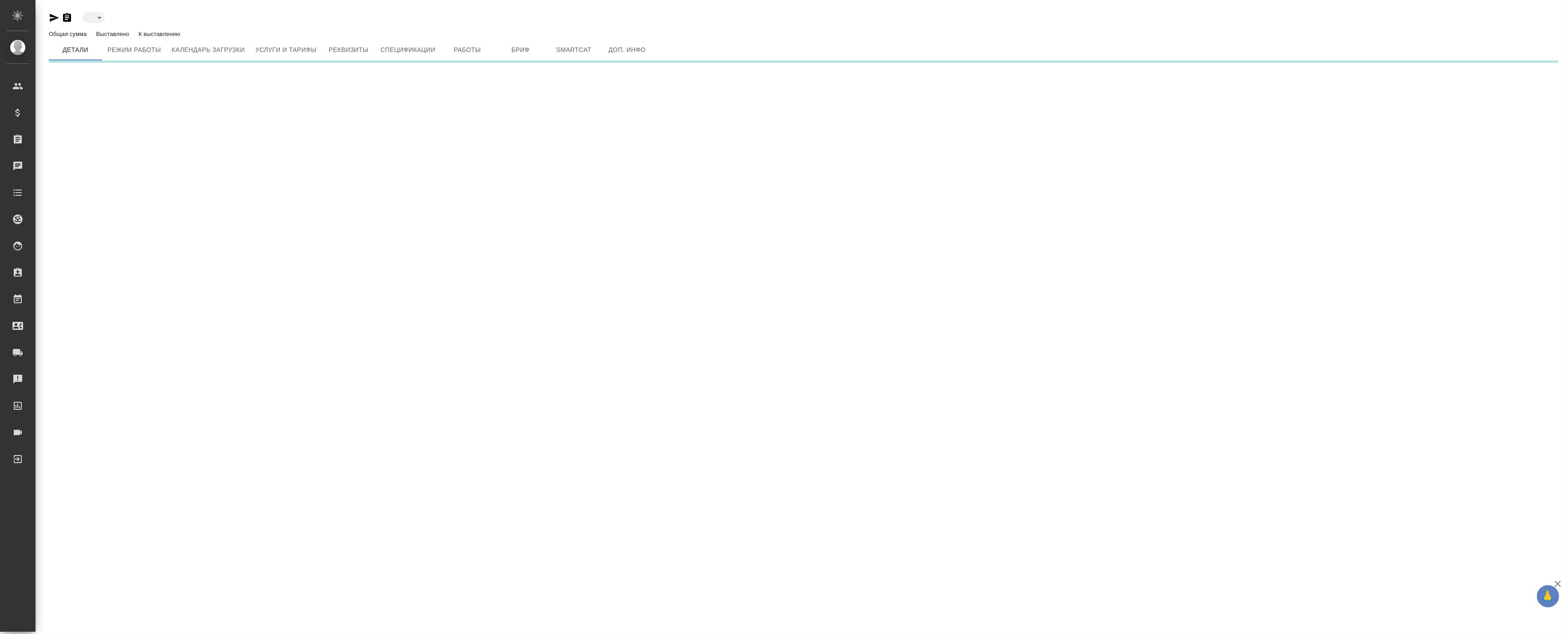
type input "active"
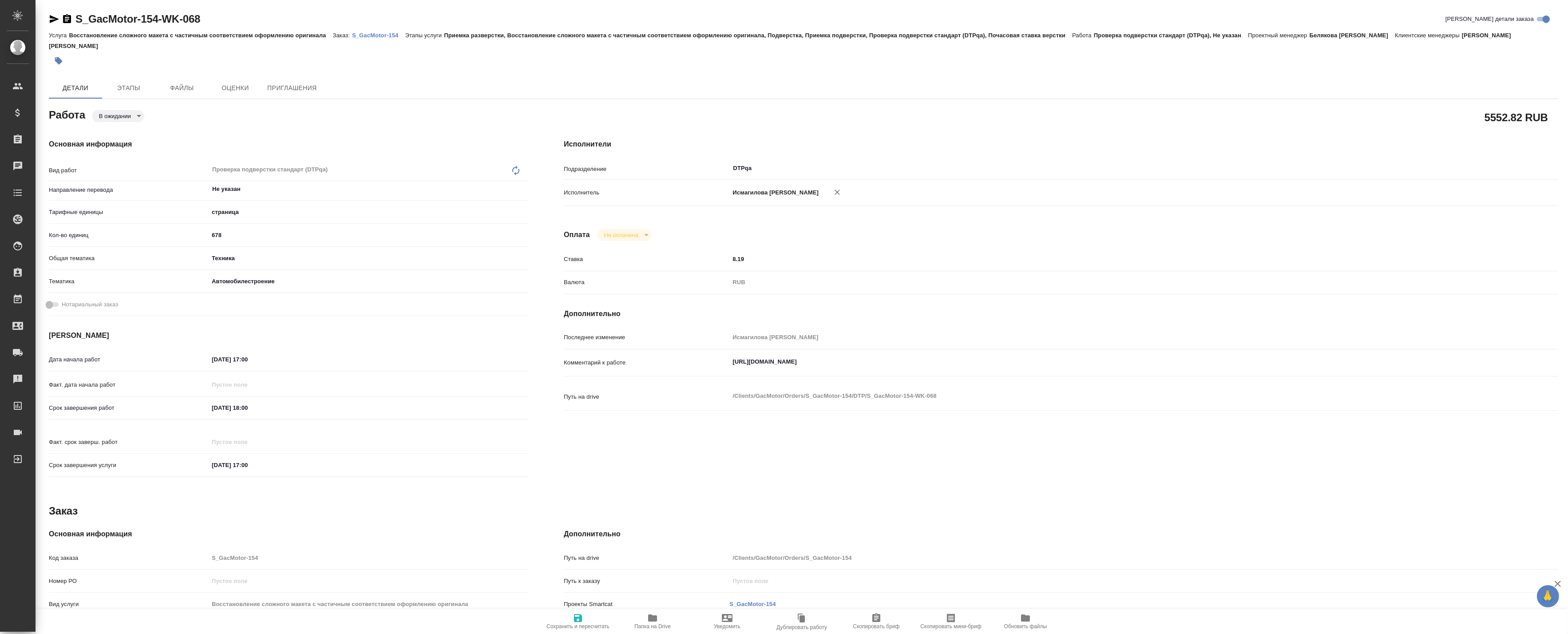
type textarea "x"
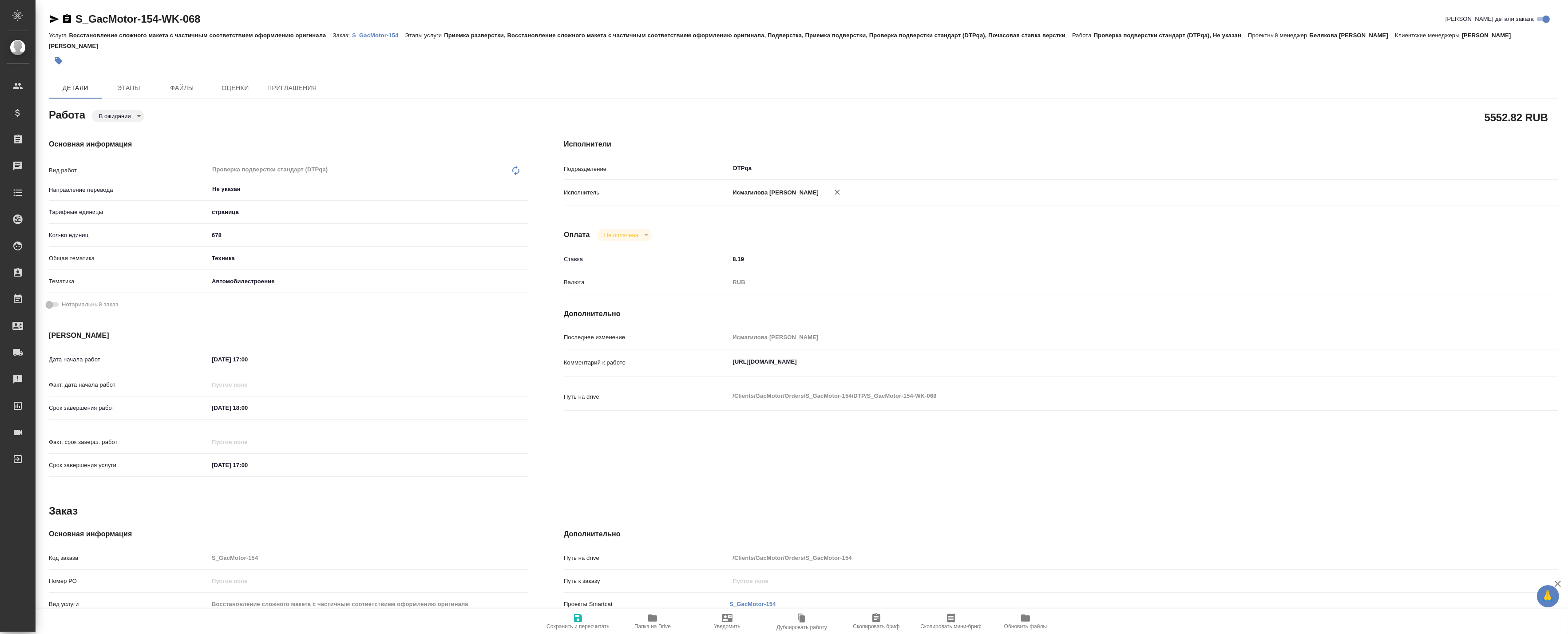
type textarea "x"
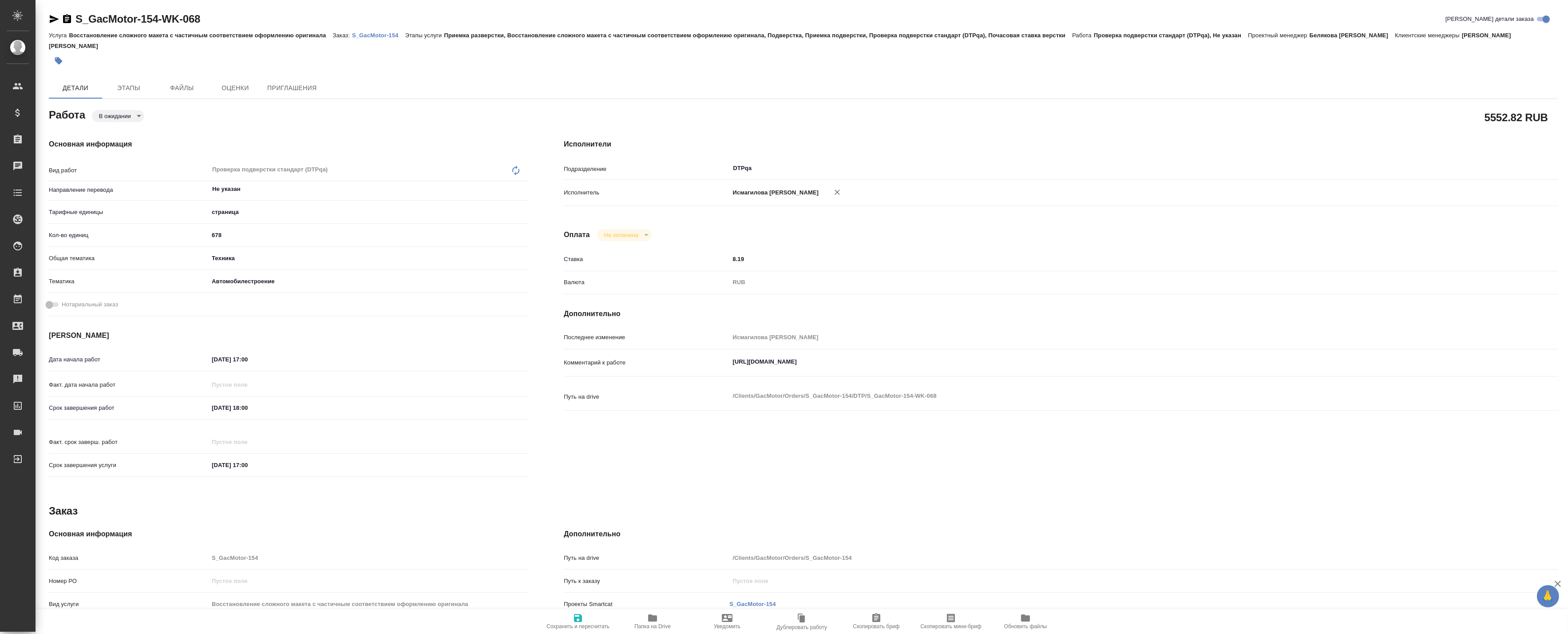
type textarea "x"
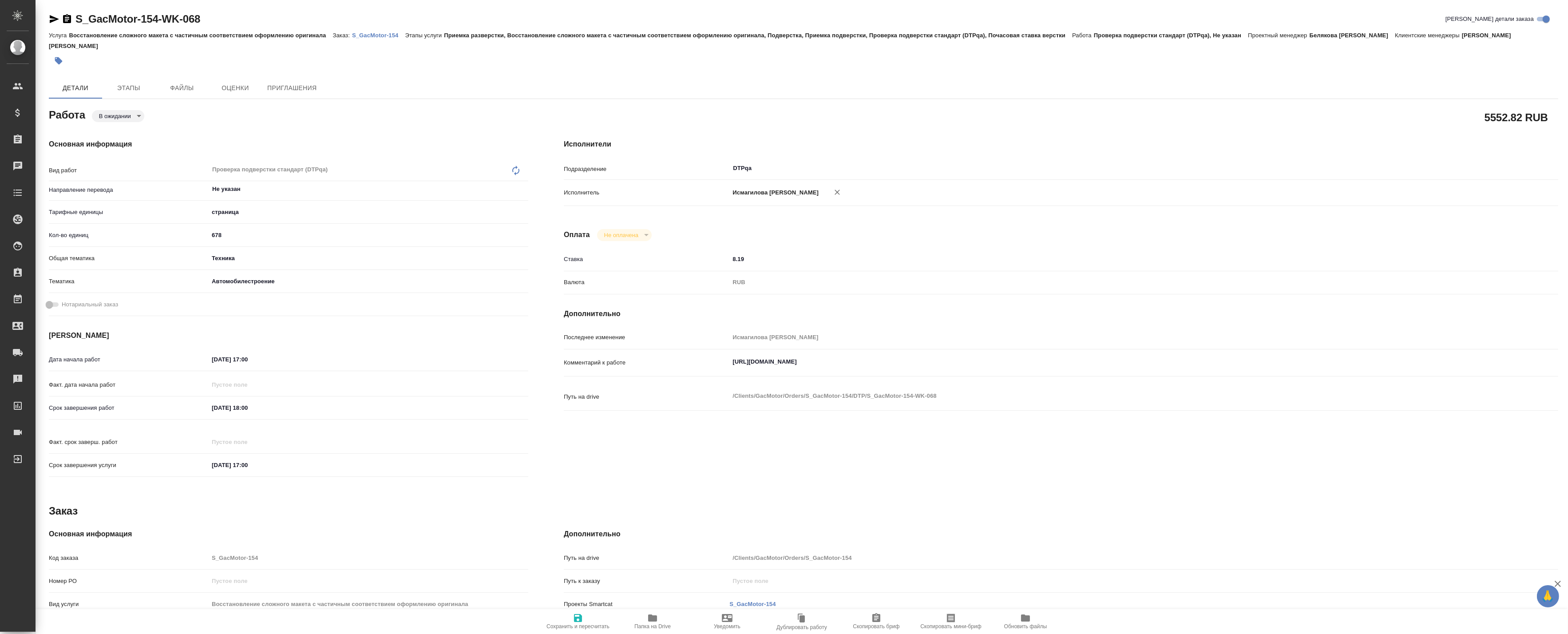
type textarea "x"
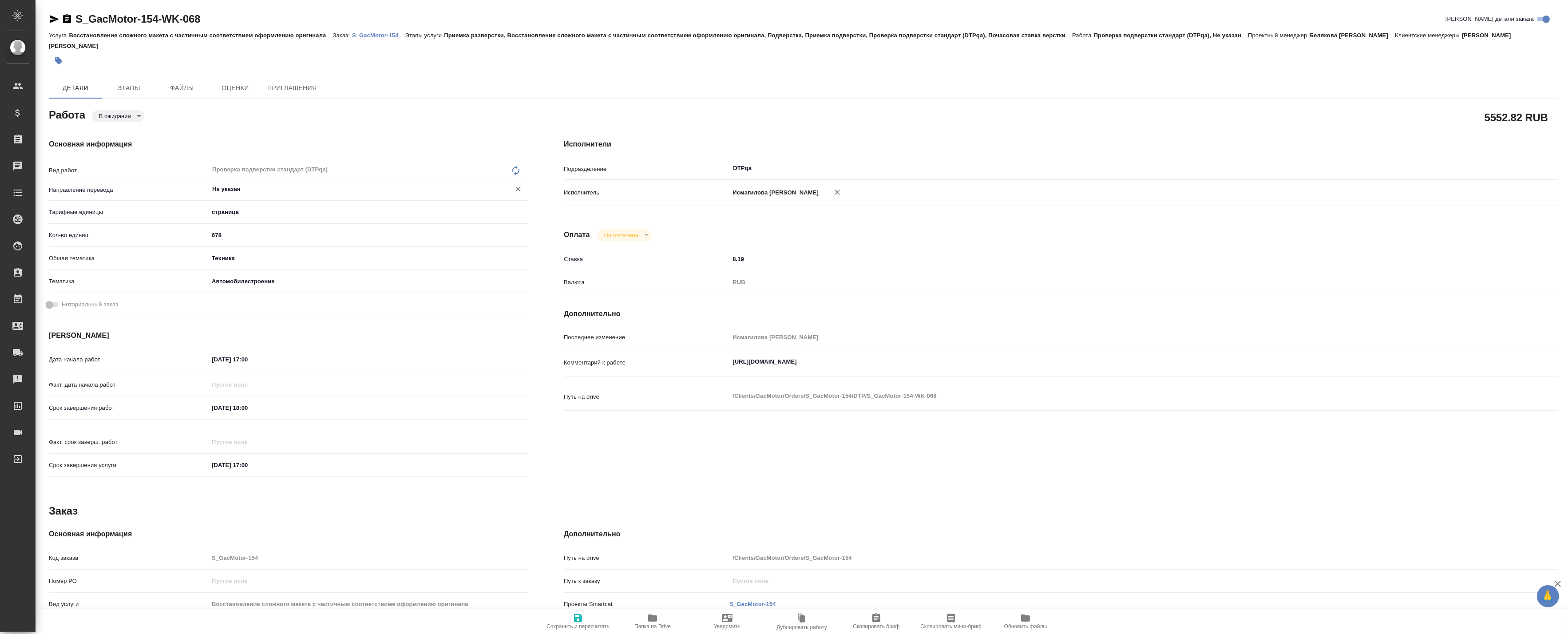
type textarea "x"
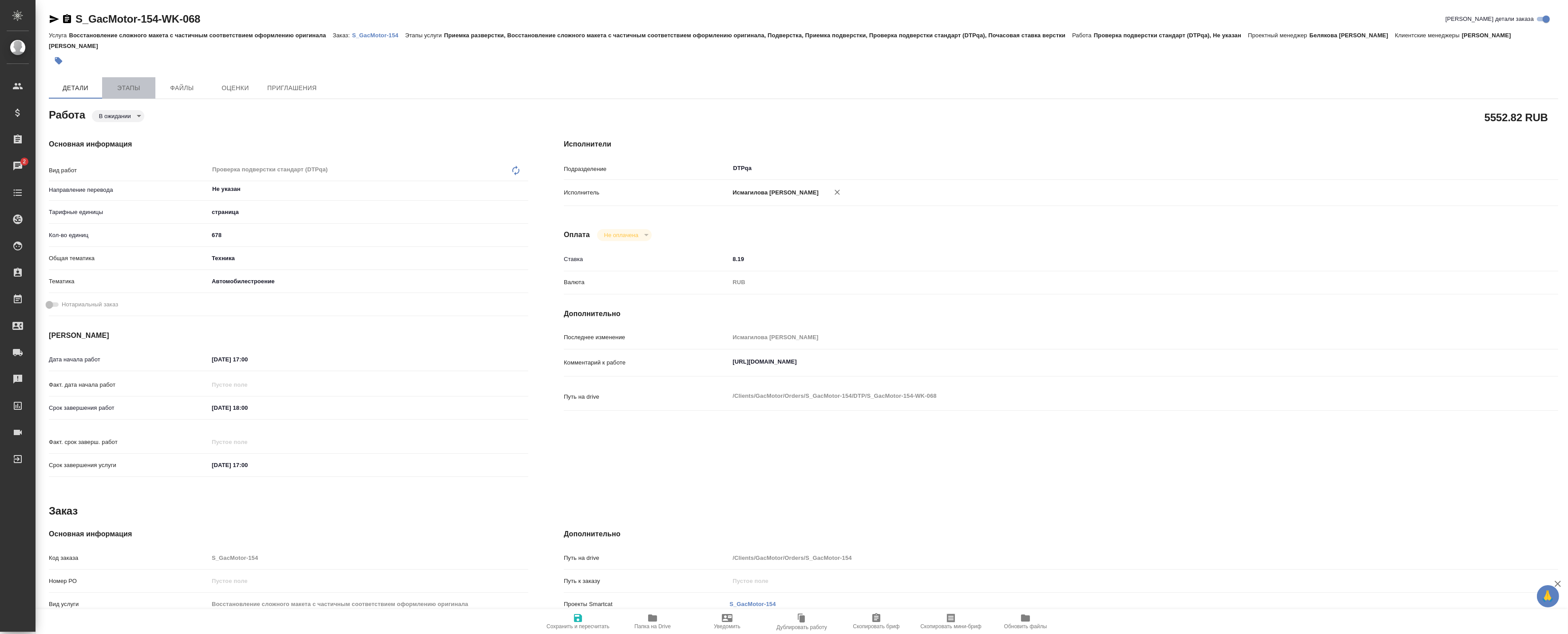
click at [130, 82] on span "Этапы" at bounding box center [128, 87] width 43 height 11
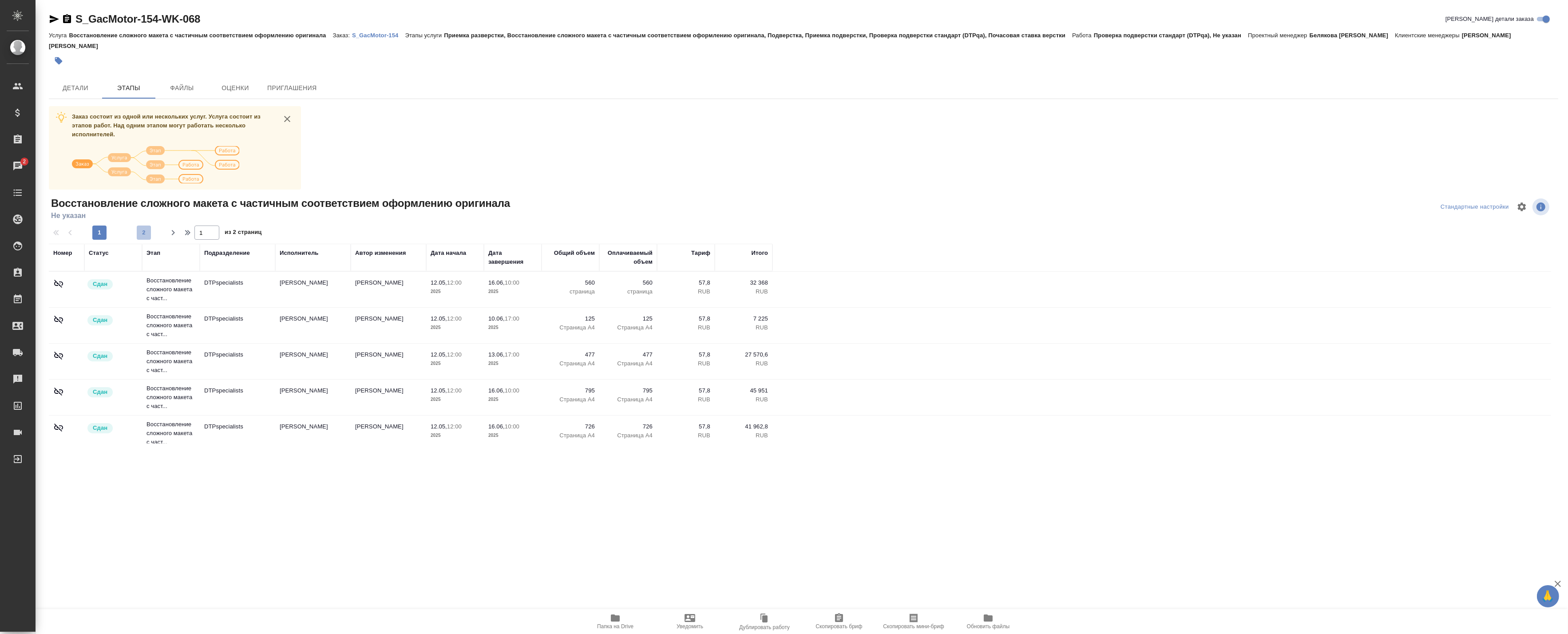
click at [137, 228] on span "2" at bounding box center [144, 232] width 15 height 9
type input "2"
drag, startPoint x: 310, startPoint y: 85, endPoint x: 376, endPoint y: 49, distance: 75.2
click at [360, 58] on div "S_GacMotor-154-WK-068 Кратко детали заказа Услуга Восстановление сложного макет…" at bounding box center [803, 233] width 1519 height 466
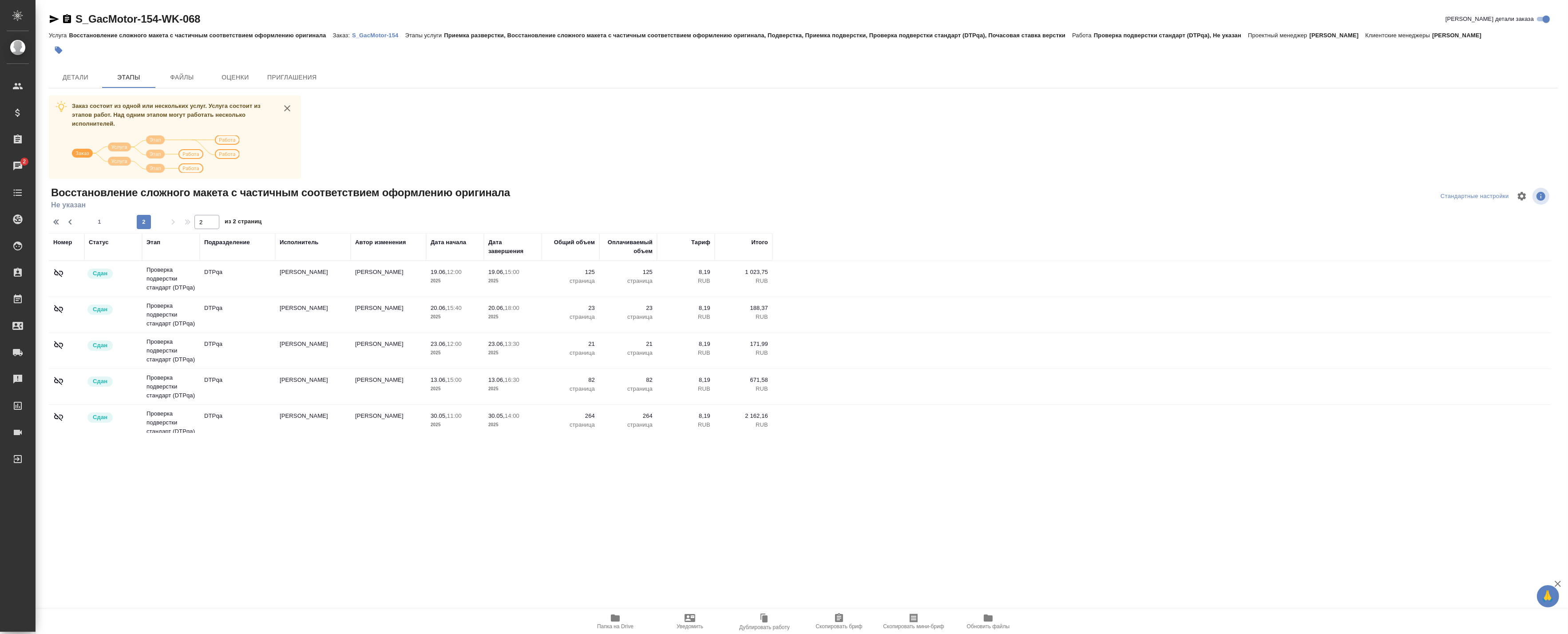
scroll to position [8, 0]
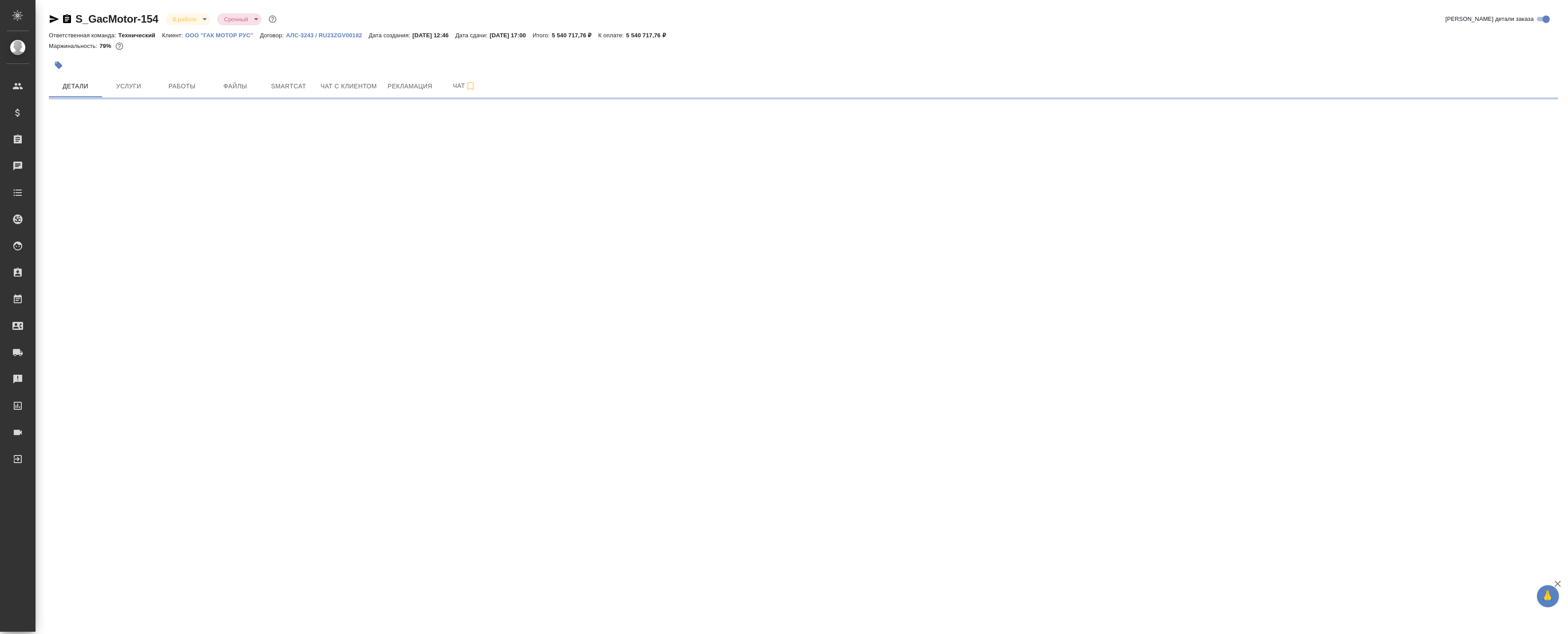
select select "RU"
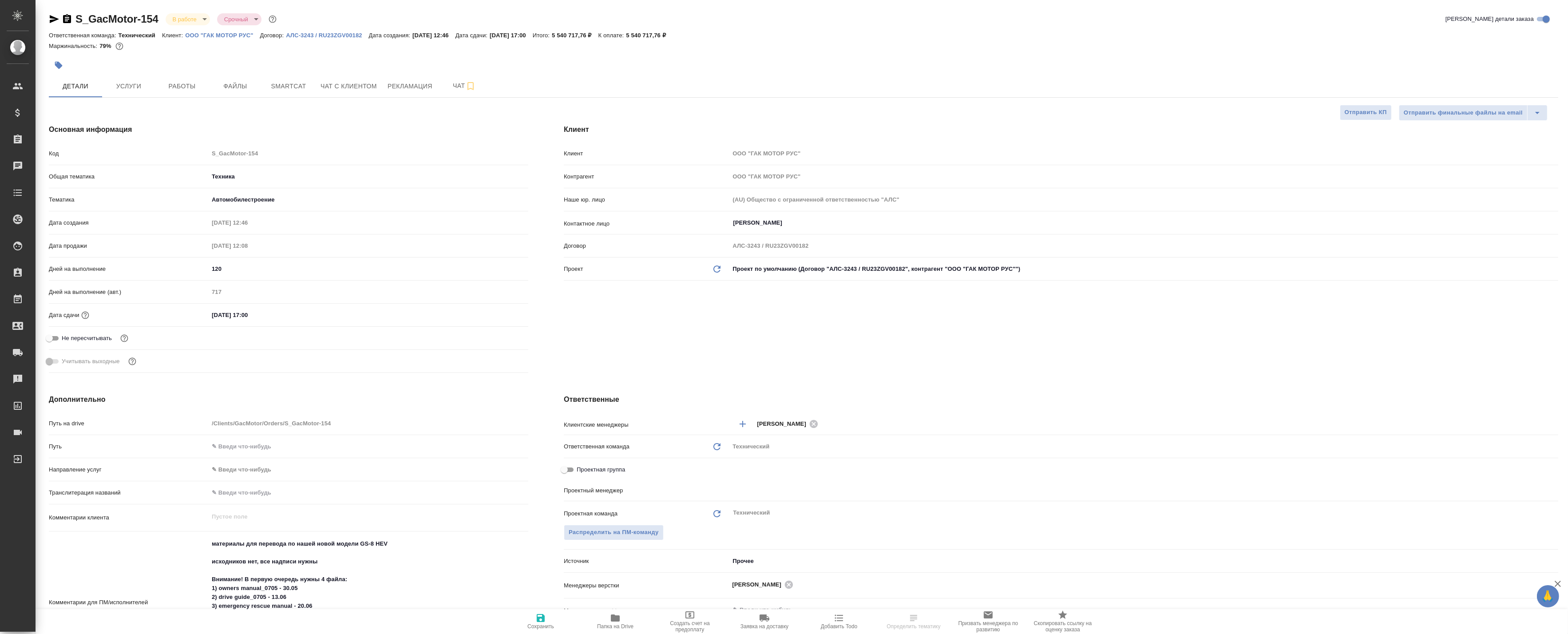
type textarea "x"
type input "[PERSON_NAME]"
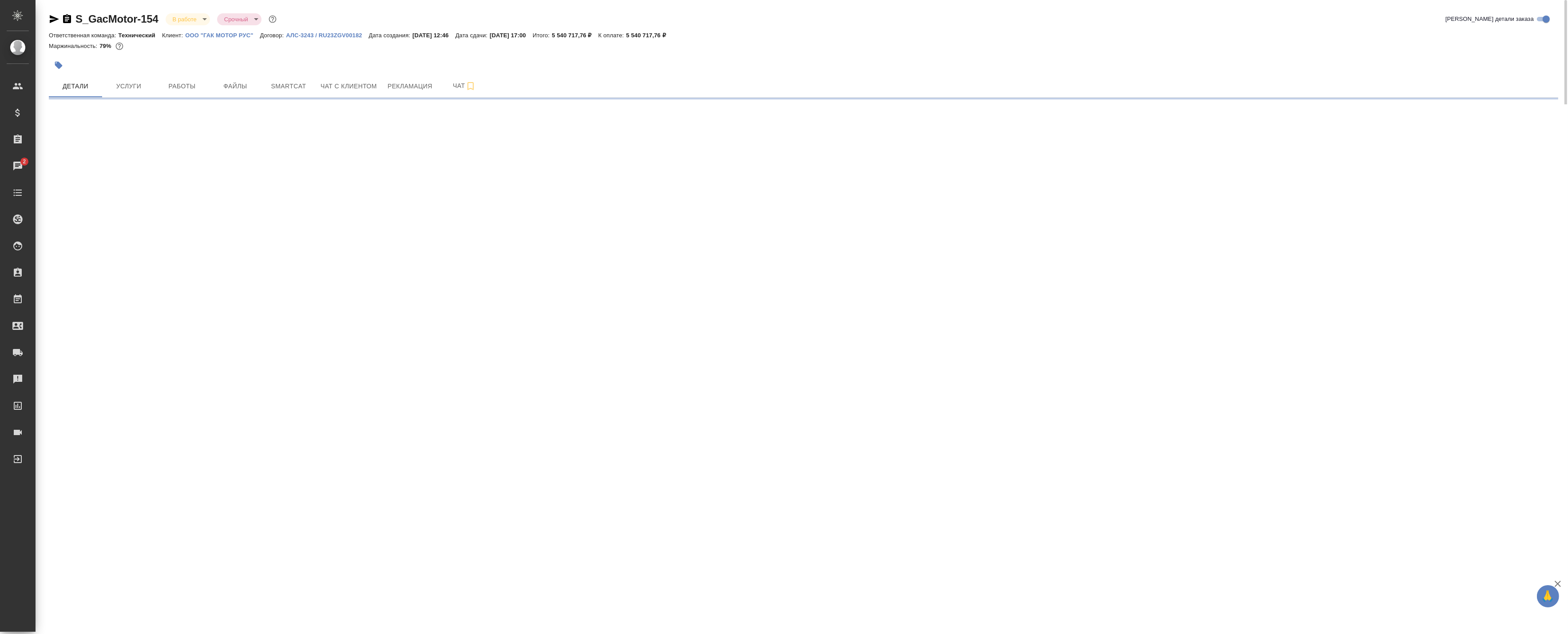
select select "RU"
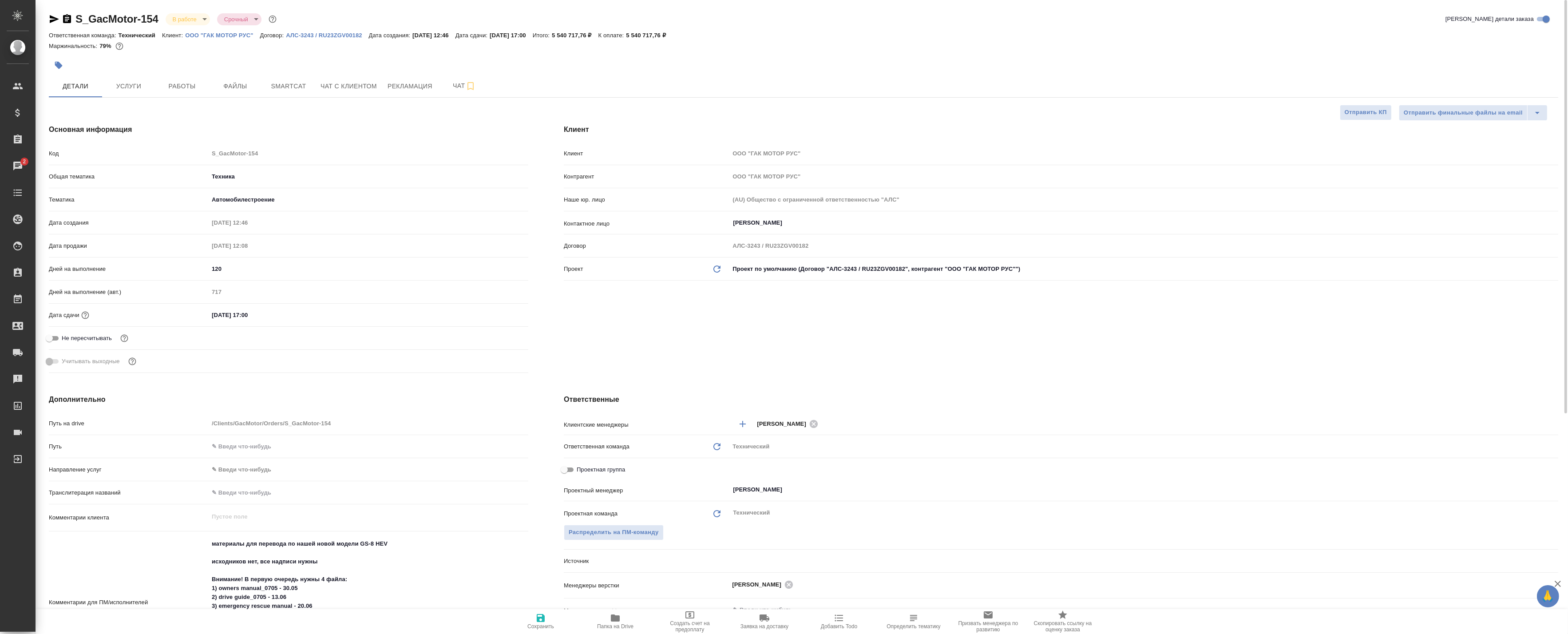
type textarea "x"
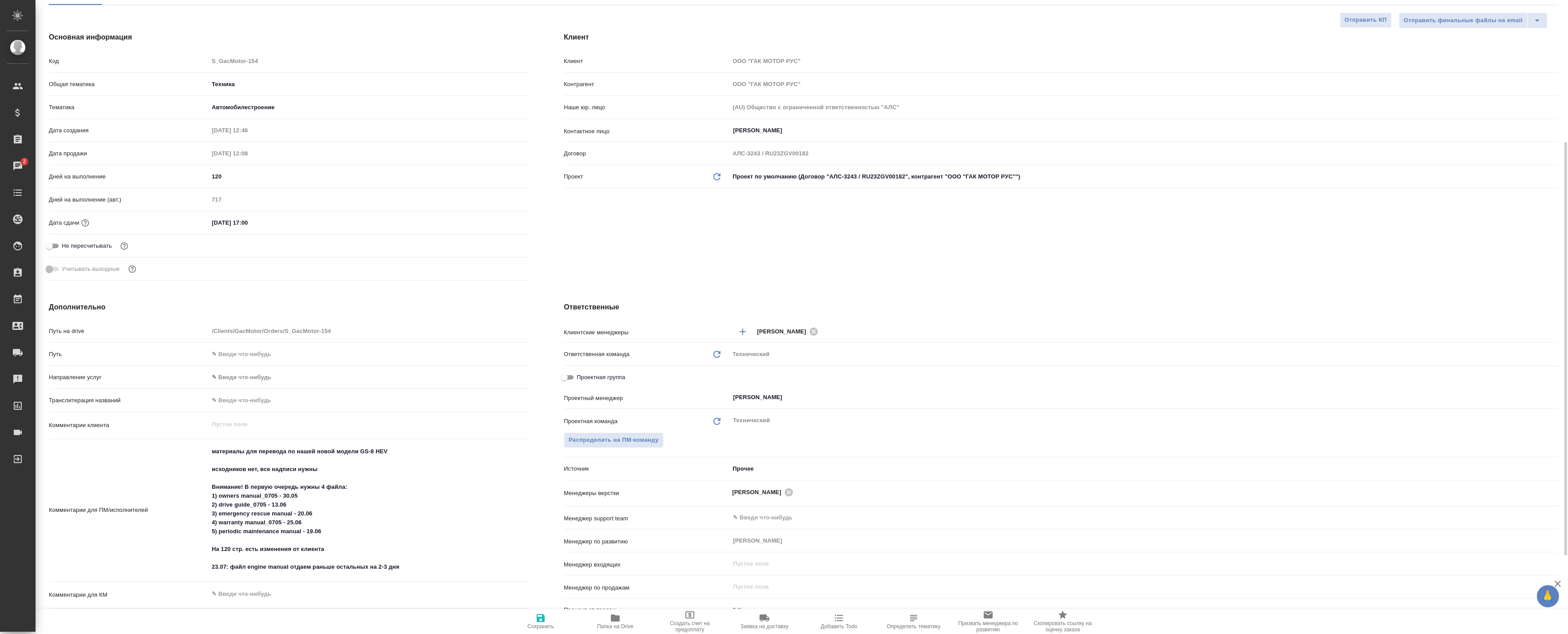
scroll to position [142, 0]
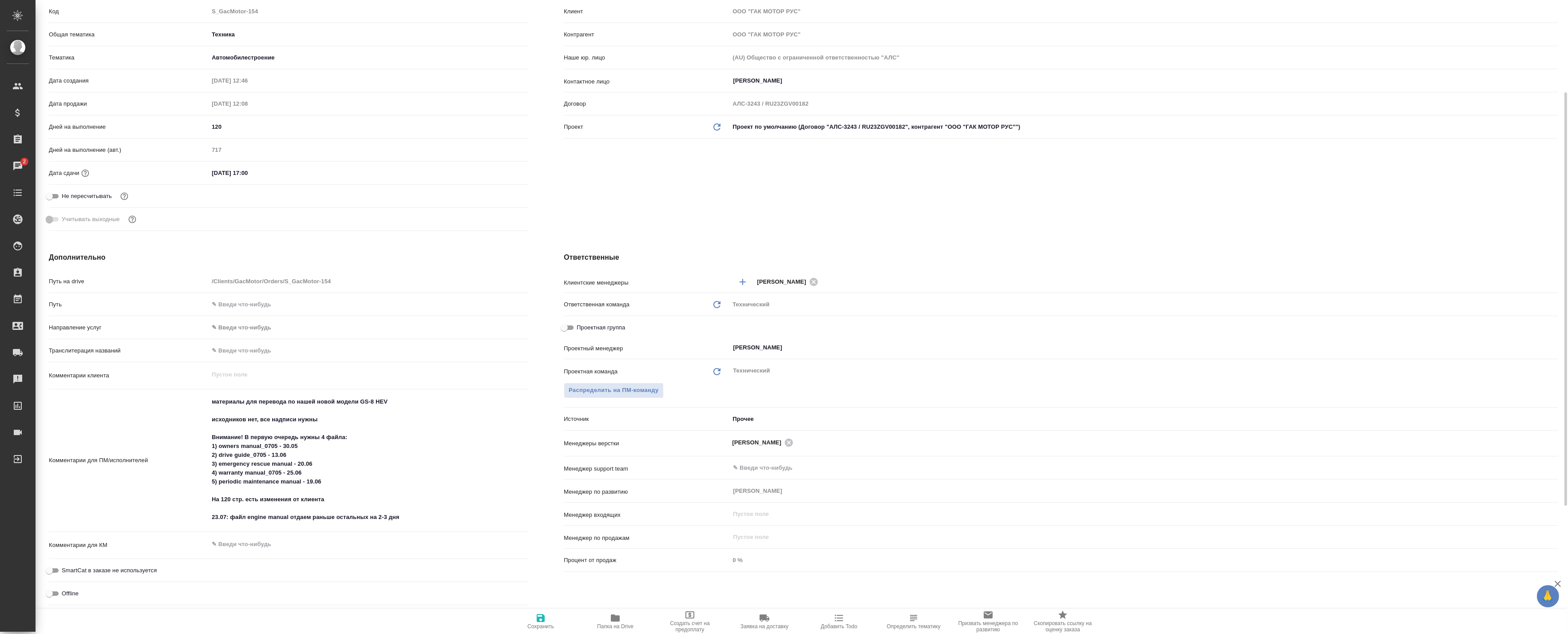
type textarea "x"
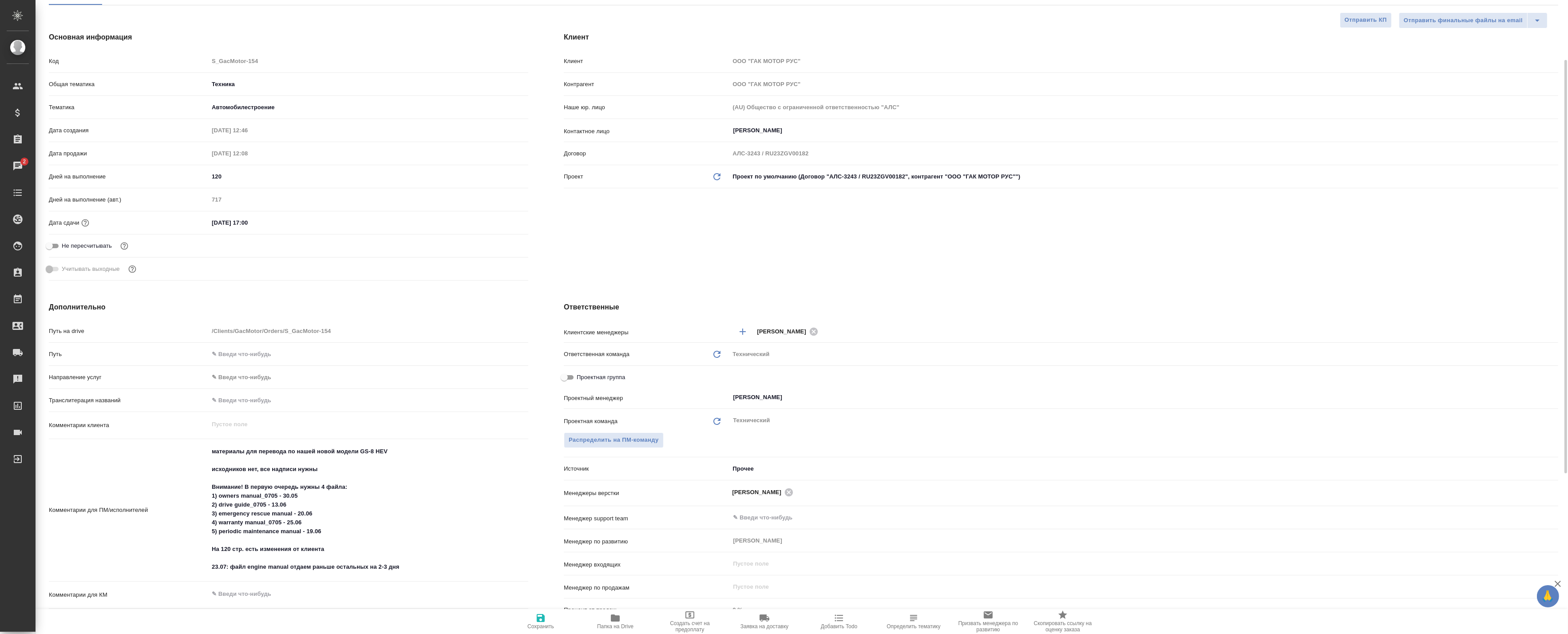
scroll to position [0, 0]
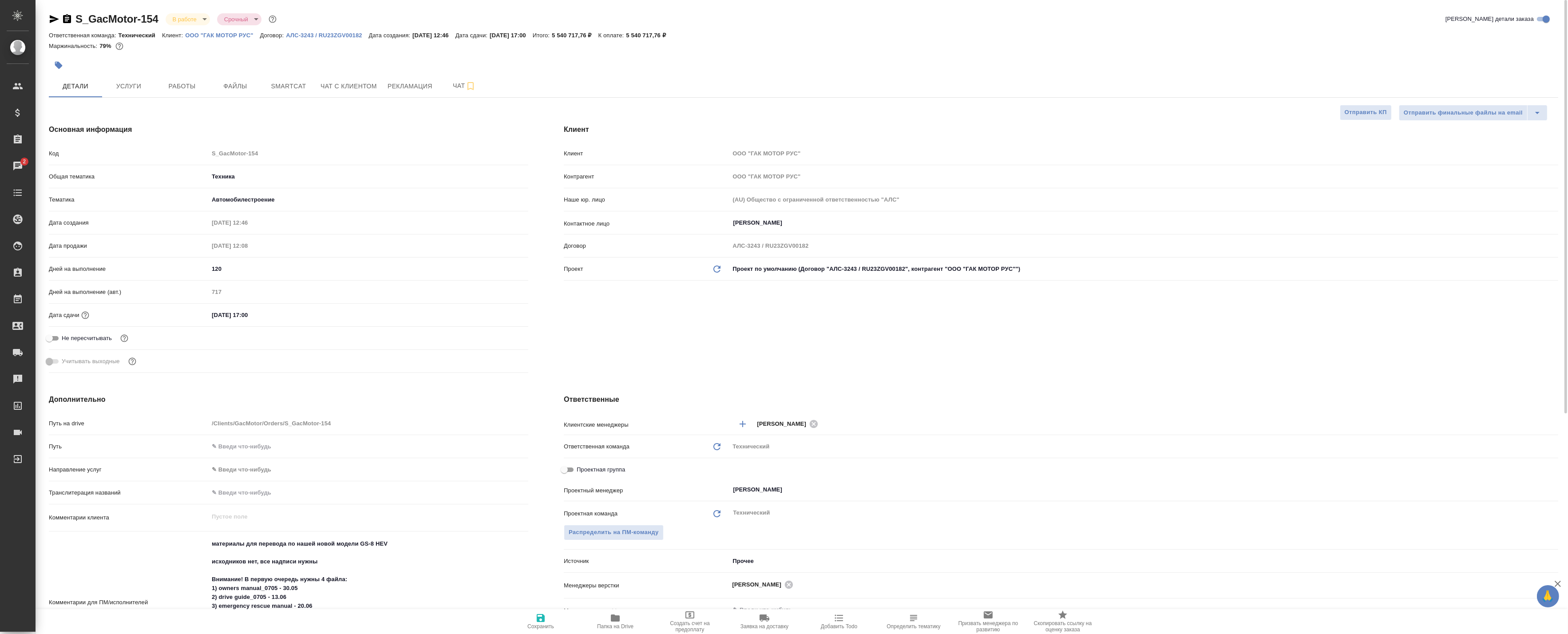
type textarea "x"
